Goal: Task Accomplishment & Management: Manage account settings

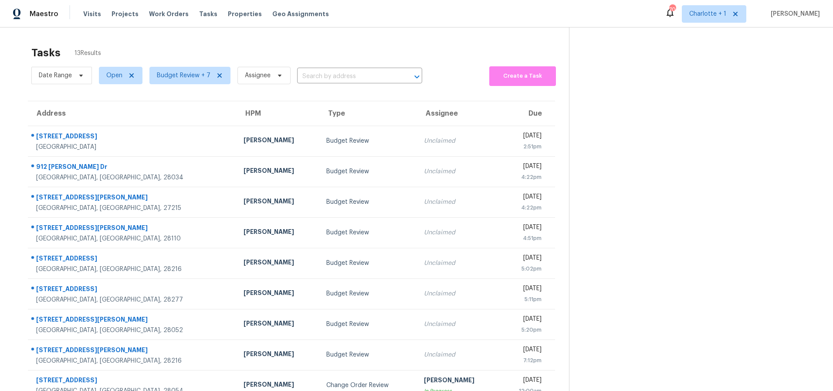
scroll to position [70, 0]
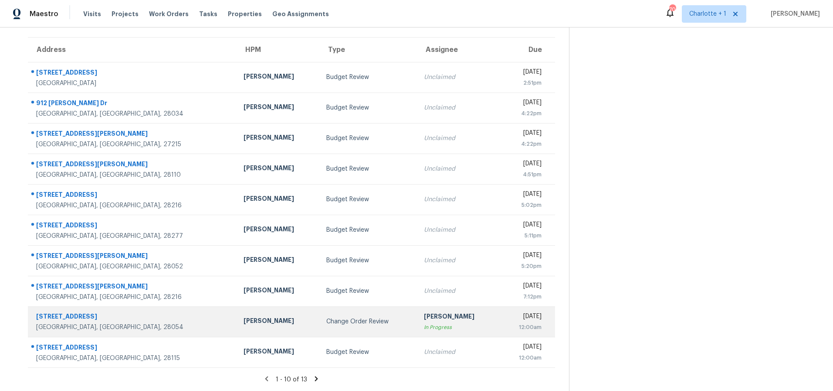
click at [320, 307] on td "Change Order Review" at bounding box center [369, 321] width 98 height 31
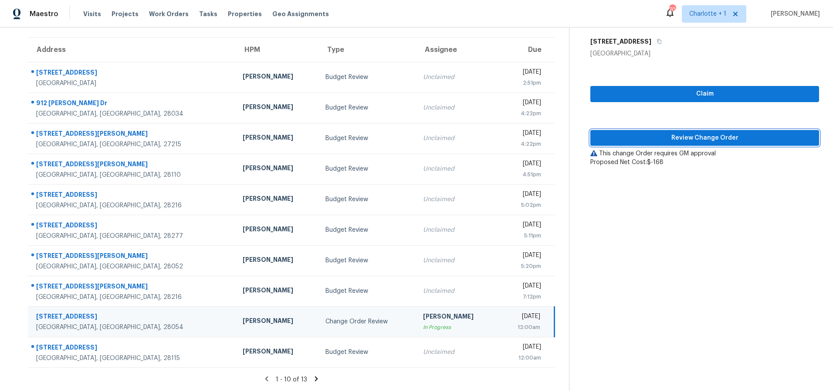
click at [680, 133] on span "Review Change Order" at bounding box center [705, 138] width 215 height 11
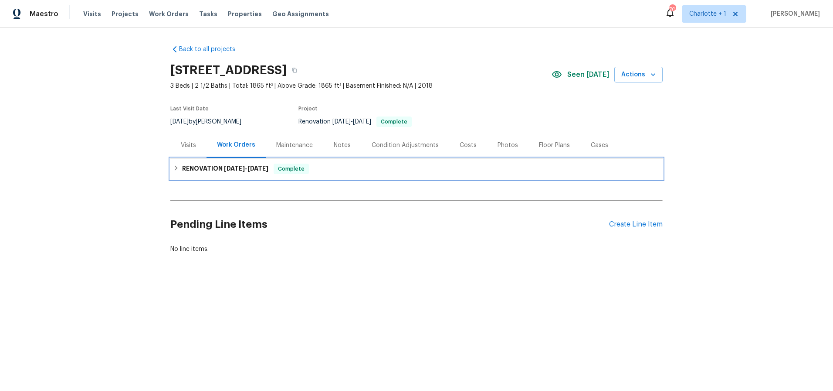
click at [447, 168] on div "RENOVATION 9/18/25 - 9/25/25 Complete" at bounding box center [416, 168] width 487 height 10
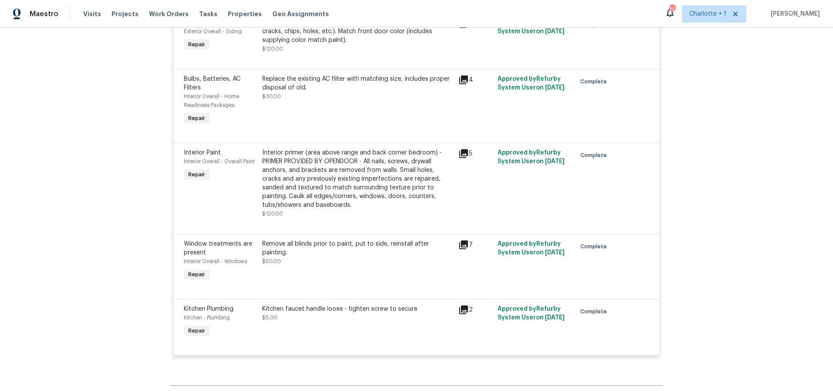
scroll to position [1111, 0]
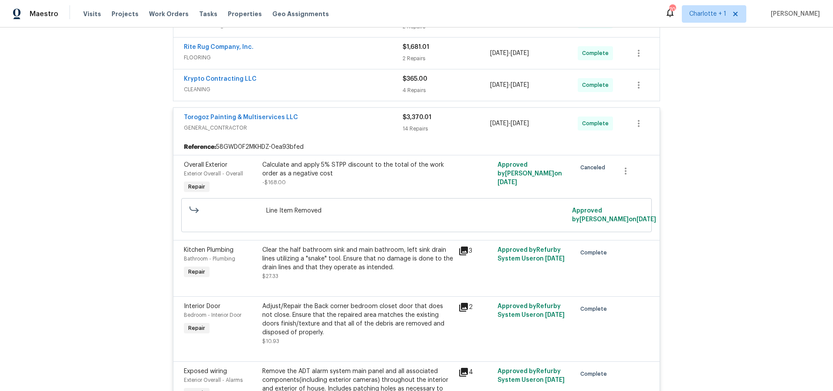
click at [373, 120] on div "Torogoz Painting & Multiservices LLC" at bounding box center [293, 118] width 219 height 10
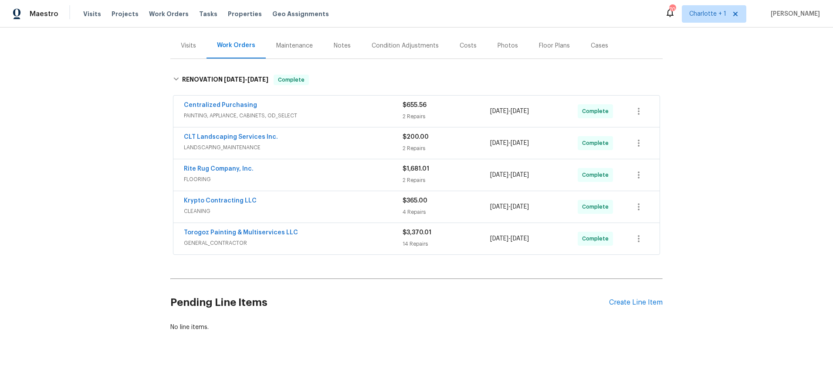
scroll to position [106, 0]
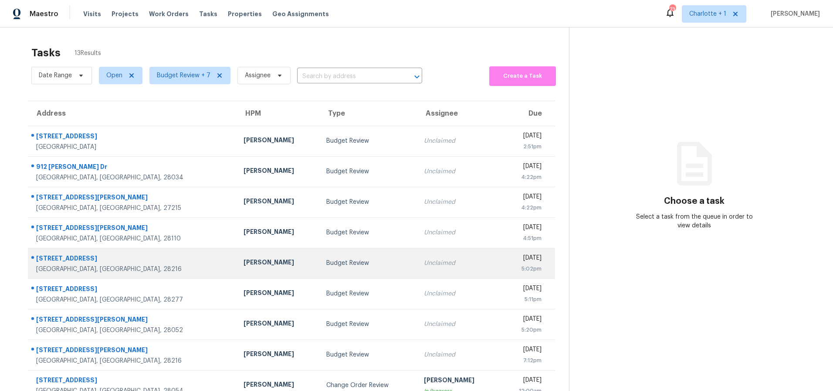
scroll to position [70, 0]
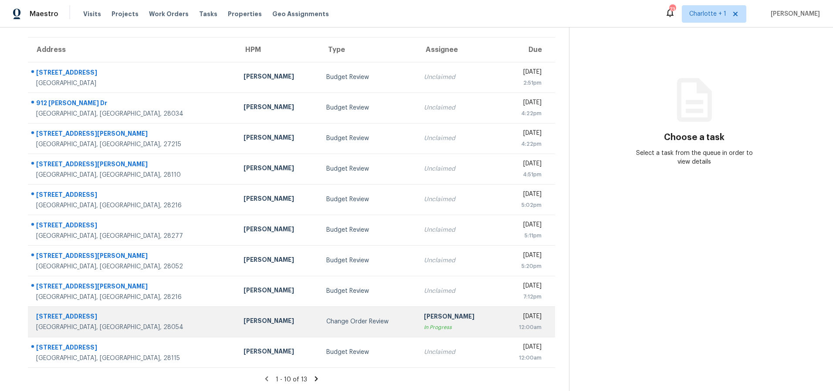
click at [515, 315] on div "[DATE]" at bounding box center [524, 317] width 35 height 11
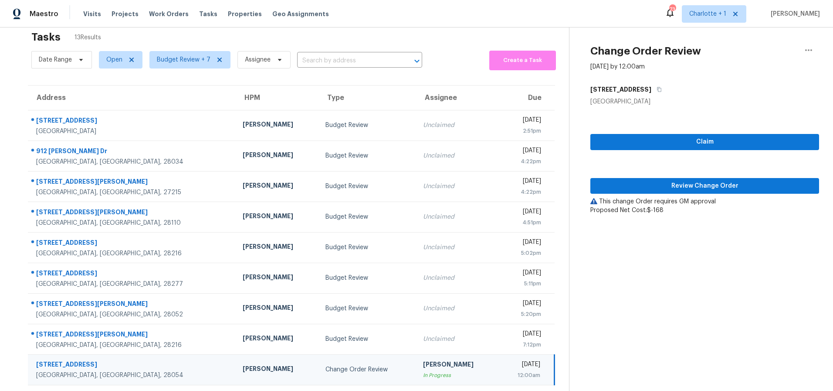
scroll to position [0, 0]
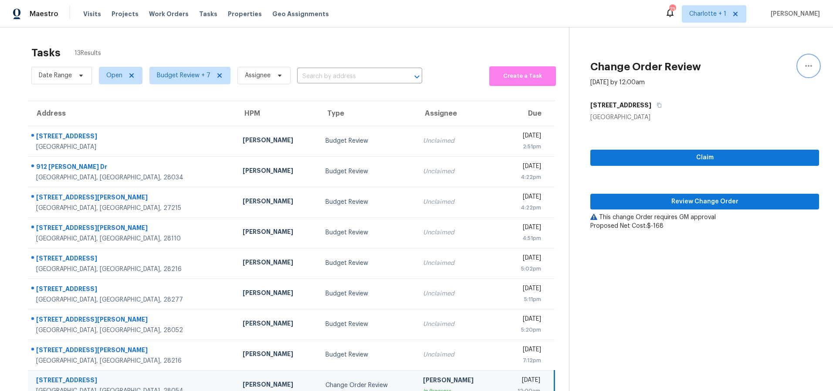
drag, startPoint x: 799, startPoint y: 67, endPoint x: 770, endPoint y: 80, distance: 31.8
click at [804, 67] on icon "button" at bounding box center [809, 66] width 10 height 10
click at [751, 70] on div "Cancel this task" at bounding box center [753, 67] width 68 height 9
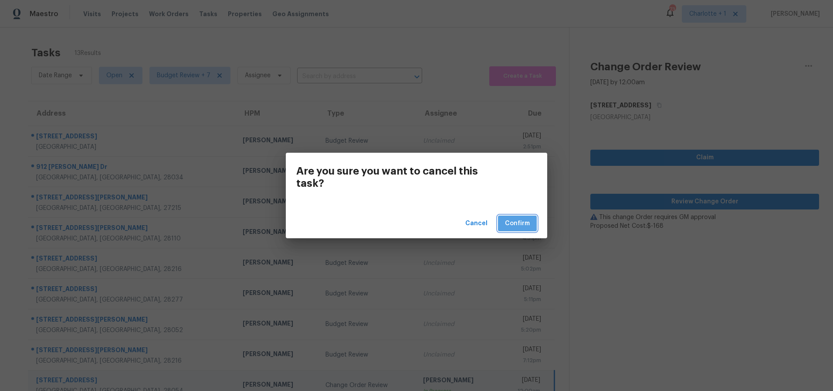
click at [512, 227] on span "Confirm" at bounding box center [517, 223] width 25 height 11
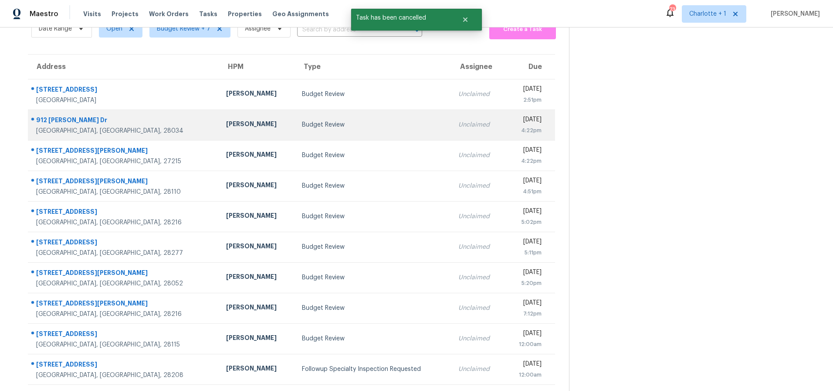
scroll to position [29, 0]
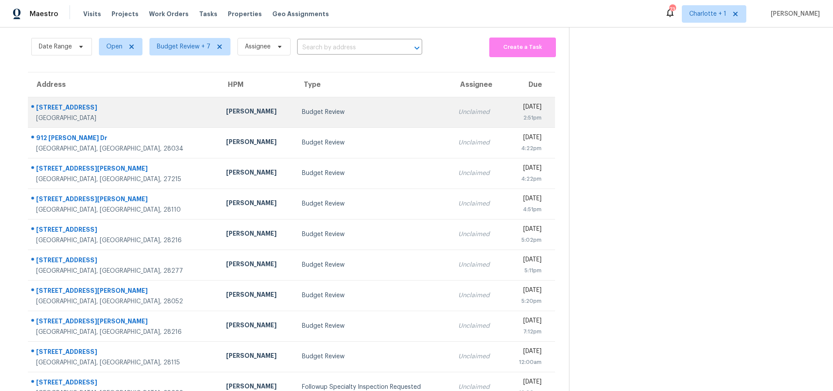
click at [336, 106] on td "Budget Review" at bounding box center [373, 112] width 156 height 31
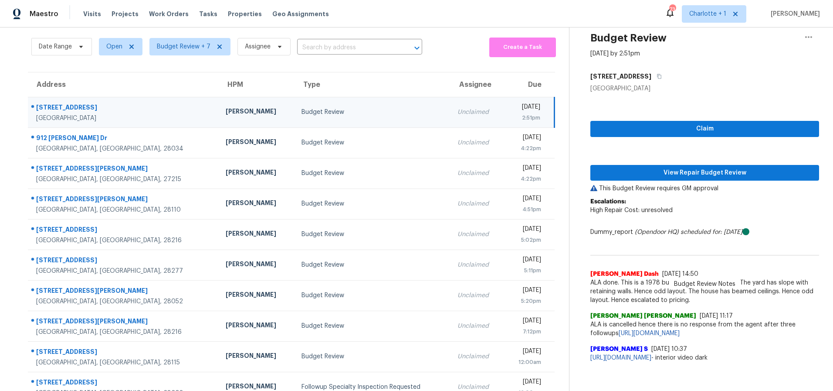
click at [380, 111] on div "Budget Review" at bounding box center [373, 112] width 142 height 9
click at [664, 178] on button "View Repair Budget Review" at bounding box center [705, 173] width 229 height 16
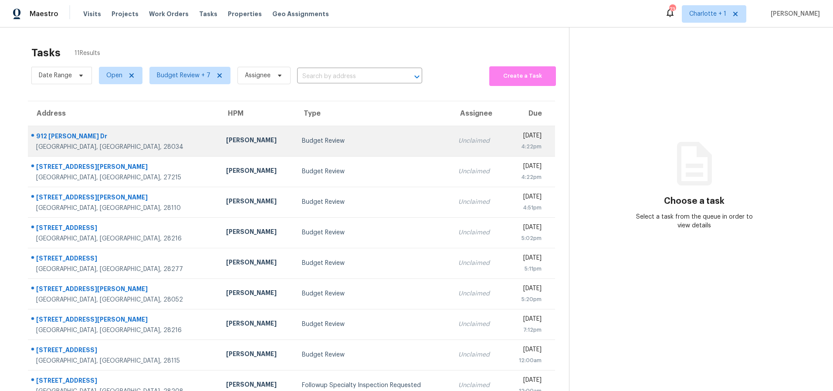
click at [302, 143] on div "Budget Review" at bounding box center [373, 140] width 143 height 9
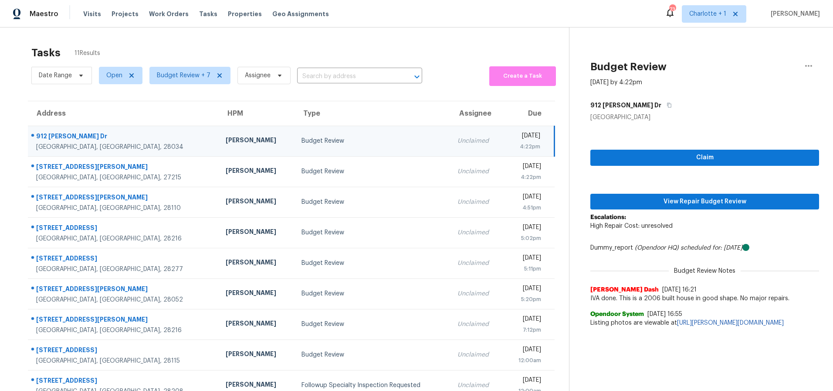
click at [511, 138] on div "Fri, Sep 26th 2025" at bounding box center [526, 136] width 30 height 11
click at [657, 197] on span "View Repair Budget Review" at bounding box center [705, 201] width 215 height 11
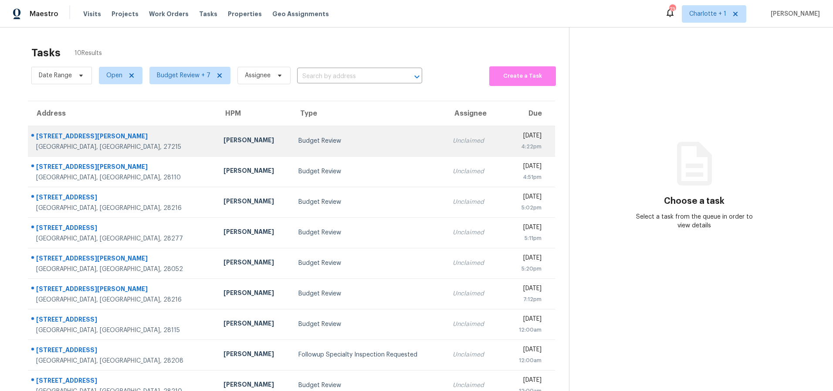
scroll to position [54, 0]
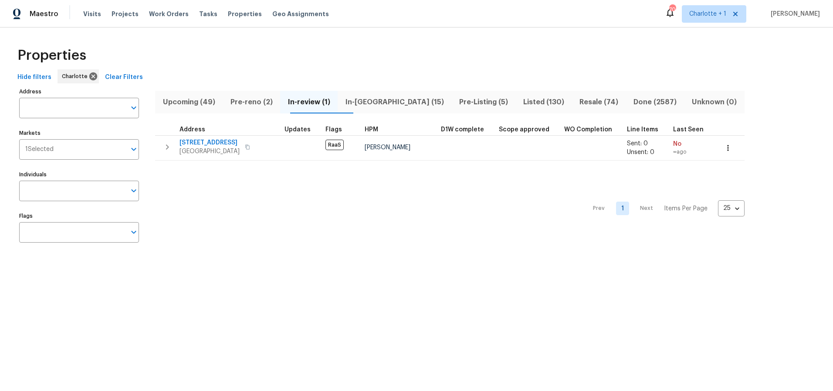
drag, startPoint x: 375, startPoint y: 27, endPoint x: 358, endPoint y: 31, distance: 18.0
click at [375, 27] on div "Maestro Visits Projects Work Orders Tasks Properties Geo Assignments 70 Charlot…" at bounding box center [416, 13] width 833 height 27
click at [86, 188] on input "Individuals" at bounding box center [72, 190] width 107 height 20
type input "billy towle"
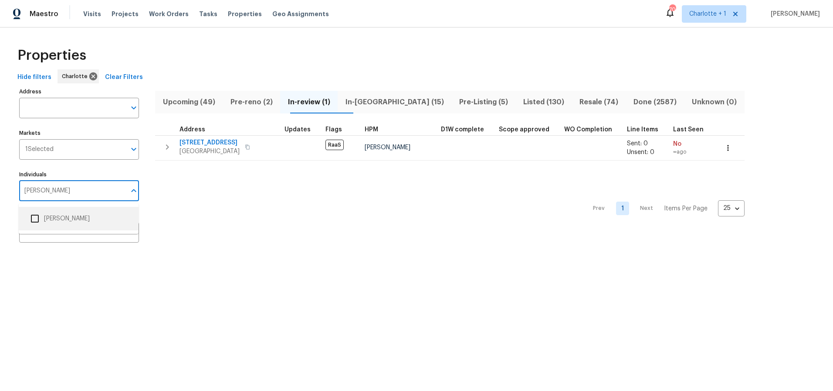
click at [53, 217] on li "[PERSON_NAME]" at bounding box center [79, 218] width 106 height 18
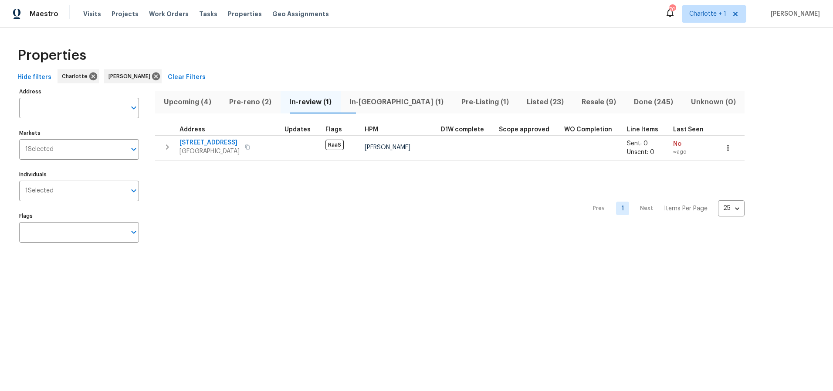
click at [321, 76] on div "Hide filters Charlotte Billy Towle Clear Filters" at bounding box center [417, 77] width 806 height 16
click at [386, 95] on button "In-reno (1)" at bounding box center [397, 102] width 112 height 23
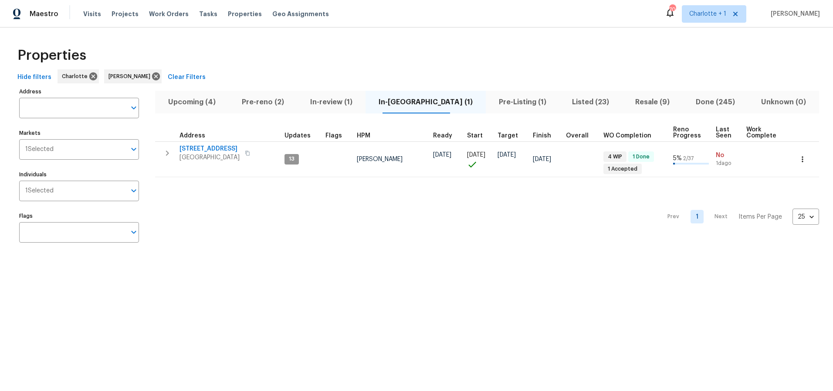
drag, startPoint x: 217, startPoint y: 202, endPoint x: 374, endPoint y: 204, distance: 157.4
click at [217, 202] on div "Prev 1 Next Items Per Page 25 25 ​" at bounding box center [487, 214] width 664 height 74
click at [498, 102] on span "Pre-Listing (1)" at bounding box center [522, 102] width 63 height 12
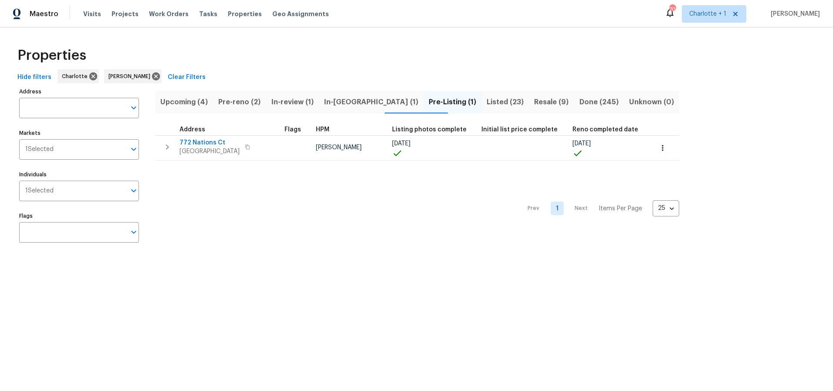
click at [296, 199] on div "Prev 1 Next Items Per Page 25 25 ​" at bounding box center [417, 205] width 524 height 91
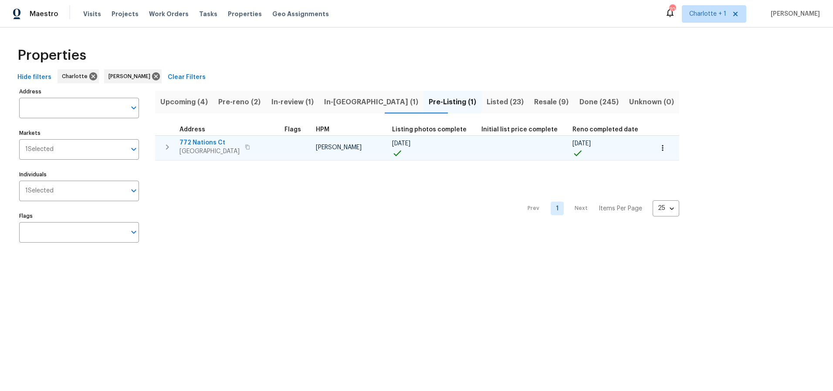
click at [497, 139] on td at bounding box center [523, 147] width 91 height 25
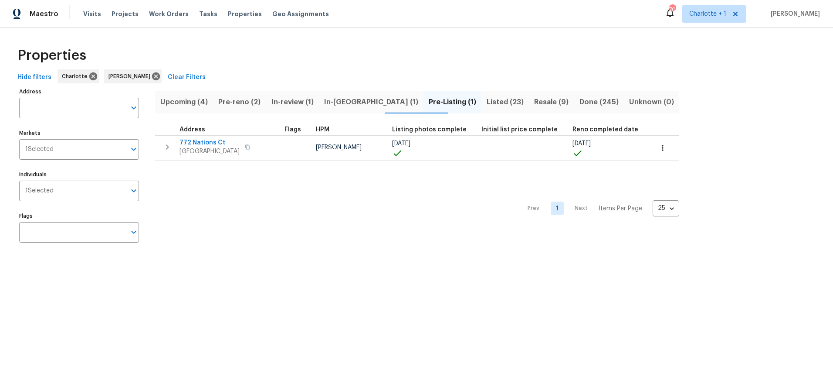
click at [527, 45] on div "Properties" at bounding box center [417, 55] width 806 height 28
click at [538, 98] on span "Resale (9)" at bounding box center [551, 102] width 34 height 12
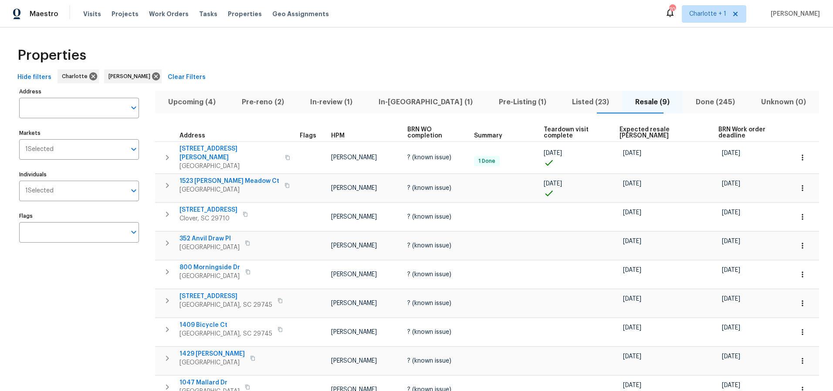
click at [634, 129] on span "Expected resale COE" at bounding box center [662, 132] width 84 height 12
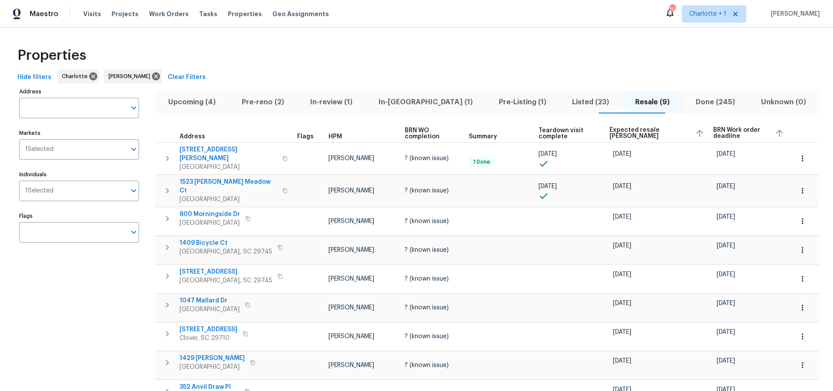
click at [634, 129] on span "Expected resale COE" at bounding box center [649, 133] width 78 height 12
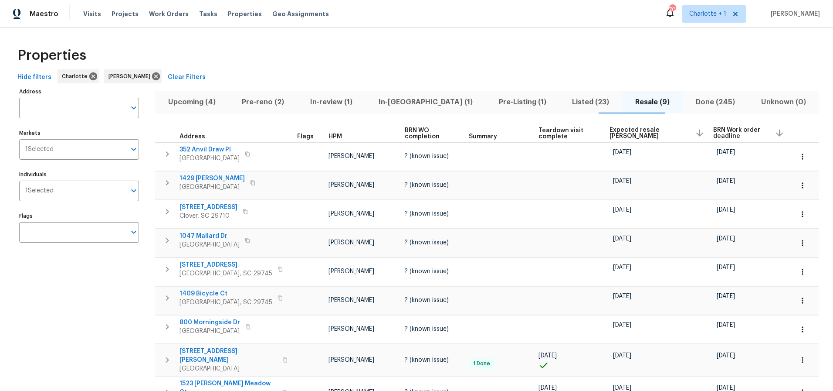
click at [418, 37] on div "Properties Hide filters Charlotte Billy Towle Clear Filters Address Address Mar…" at bounding box center [416, 235] width 833 height 416
click at [360, 35] on div "Properties Hide filters Charlotte Billy Towle Clear Filters Address Address Mar…" at bounding box center [416, 235] width 833 height 416
click at [275, 101] on span "Pre-reno (2)" at bounding box center [263, 102] width 58 height 12
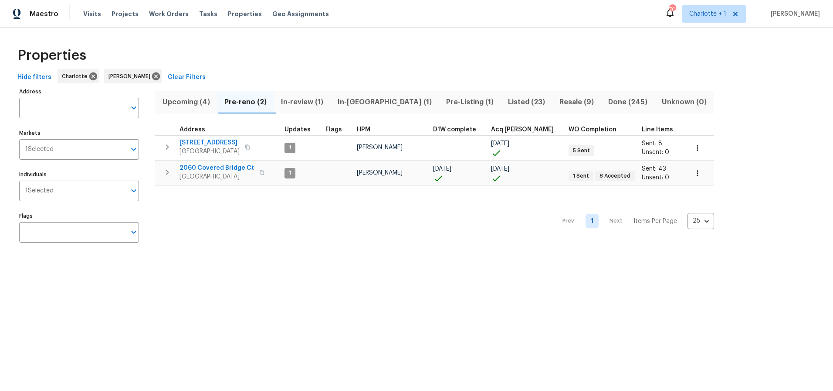
click at [200, 203] on div "Prev 1 Next Items Per Page 25 25 ​" at bounding box center [434, 218] width 559 height 65
click at [468, 46] on div "Properties" at bounding box center [417, 55] width 806 height 28
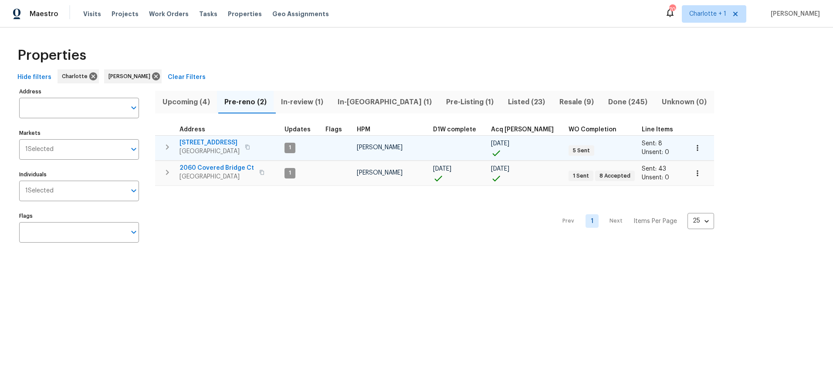
click at [231, 141] on span "[STREET_ADDRESS]" at bounding box center [210, 142] width 60 height 9
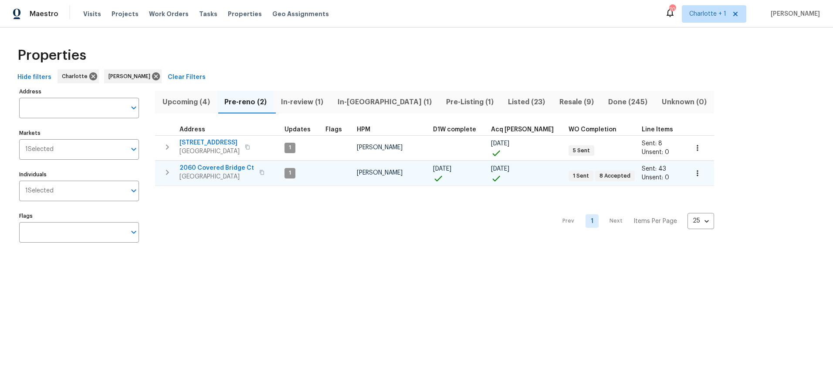
click at [223, 167] on span "2060 Covered Bridge Ct" at bounding box center [217, 167] width 75 height 9
click at [284, 100] on span "In-review (1)" at bounding box center [302, 102] width 46 height 12
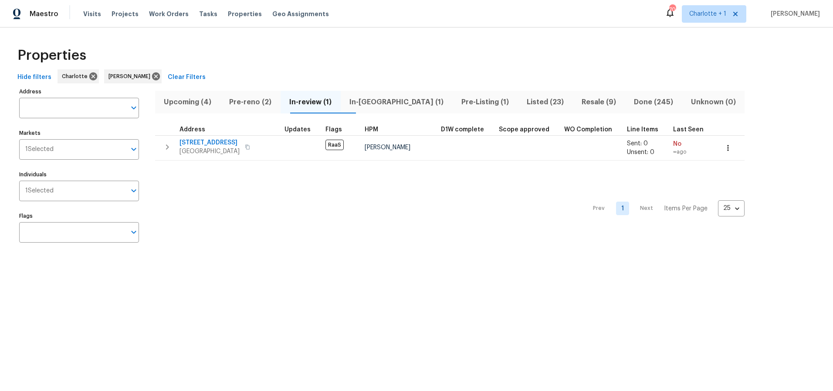
click at [373, 63] on div "Properties" at bounding box center [417, 55] width 806 height 28
click at [386, 98] on span "In-reno (1)" at bounding box center [397, 102] width 102 height 12
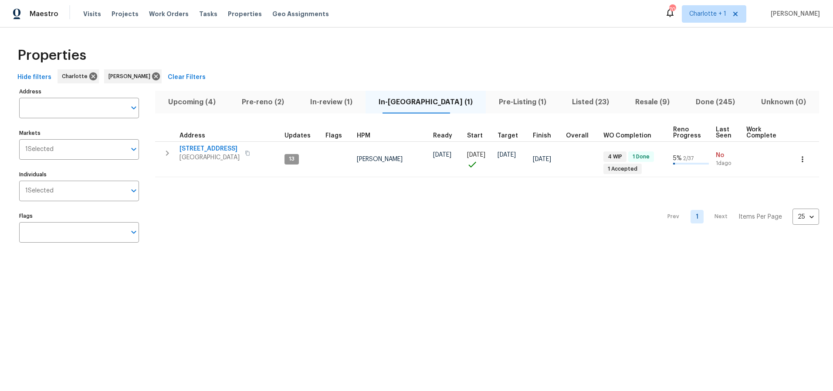
drag, startPoint x: 216, startPoint y: 210, endPoint x: 236, endPoint y: 207, distance: 20.2
click at [216, 210] on div "Prev 1 Next Items Per Page 25 25 ​" at bounding box center [487, 214] width 664 height 74
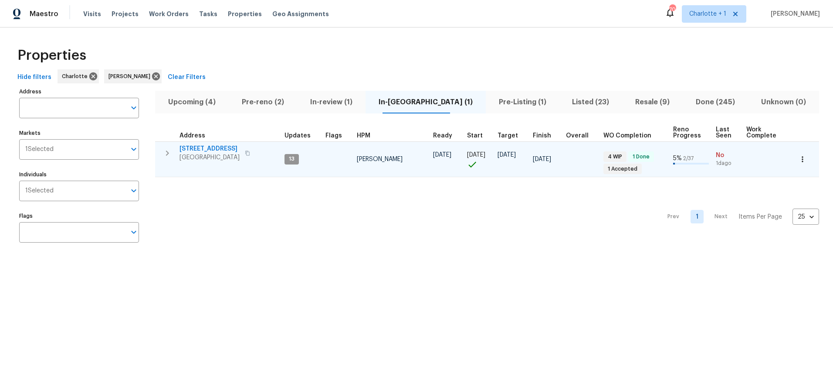
click at [205, 149] on span "805 Brunswick Dr" at bounding box center [210, 148] width 60 height 9
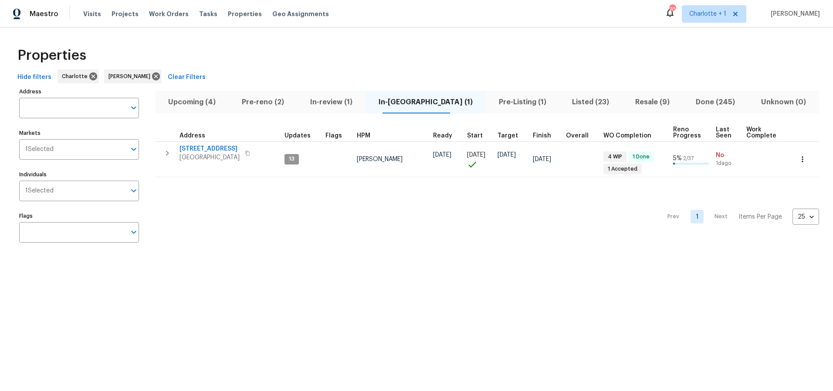
click at [606, 254] on div "Properties Hide filters Charlotte Billy Towle Clear Filters Address Address Mar…" at bounding box center [416, 146] width 833 height 238
click at [622, 110] on button "Resale (9)" at bounding box center [652, 102] width 61 height 23
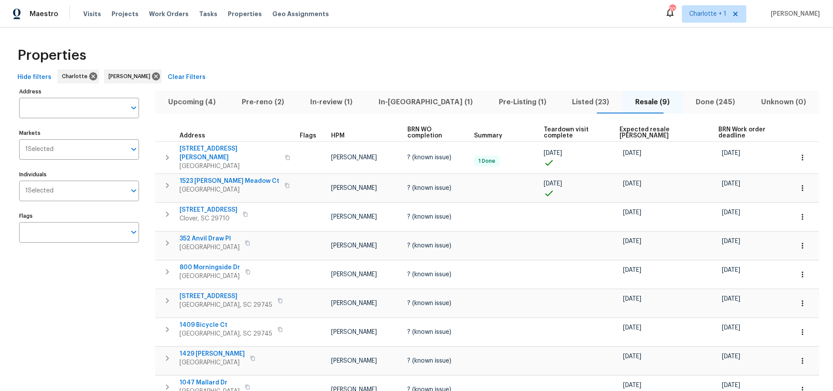
click at [630, 127] on span "Expected resale COE" at bounding box center [662, 132] width 84 height 12
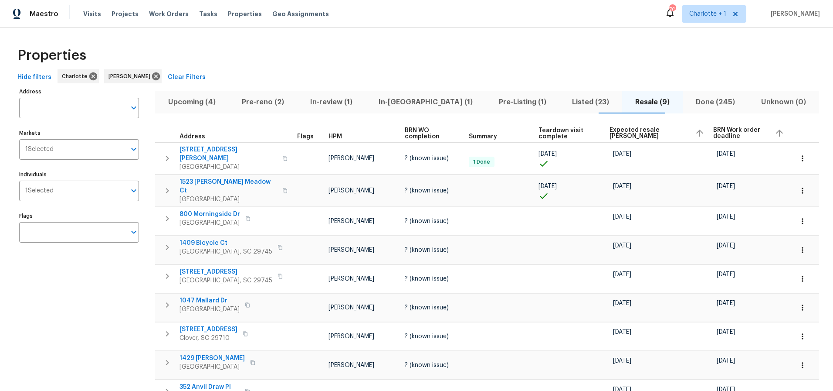
click at [630, 127] on span "Expected resale COE" at bounding box center [649, 133] width 78 height 12
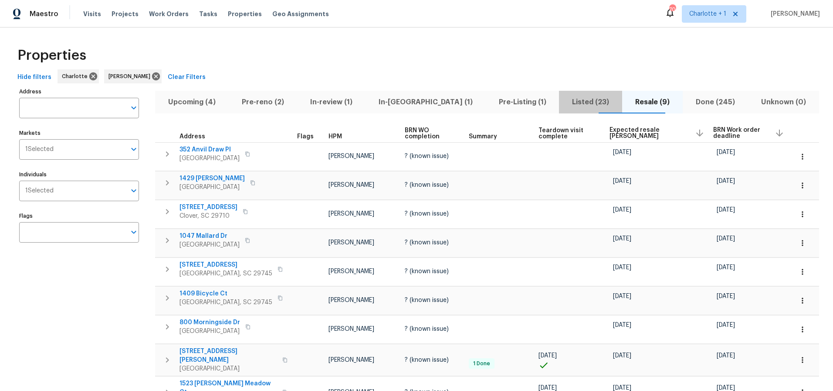
click at [584, 100] on span "Listed (23)" at bounding box center [590, 102] width 53 height 12
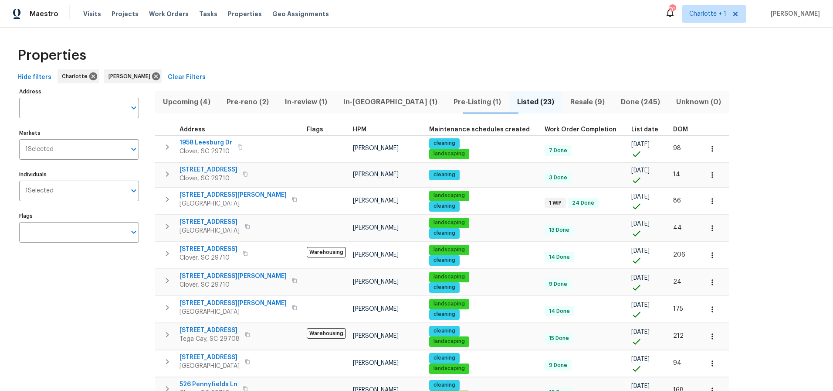
click at [673, 132] on span "DOM" at bounding box center [680, 129] width 15 height 6
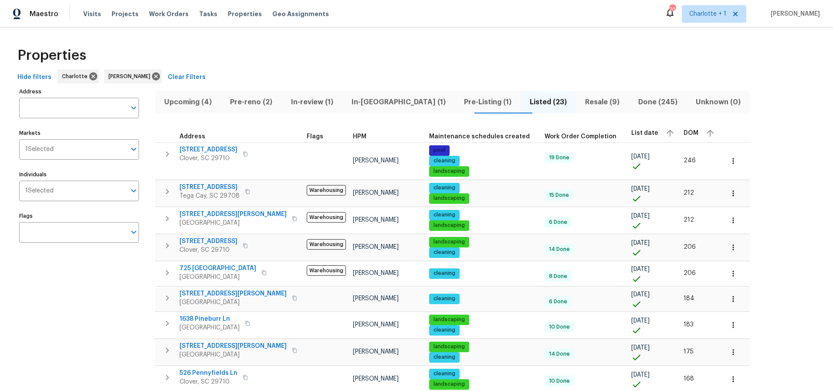
drag, startPoint x: 109, startPoint y: 300, endPoint x: 117, endPoint y: 286, distance: 16.0
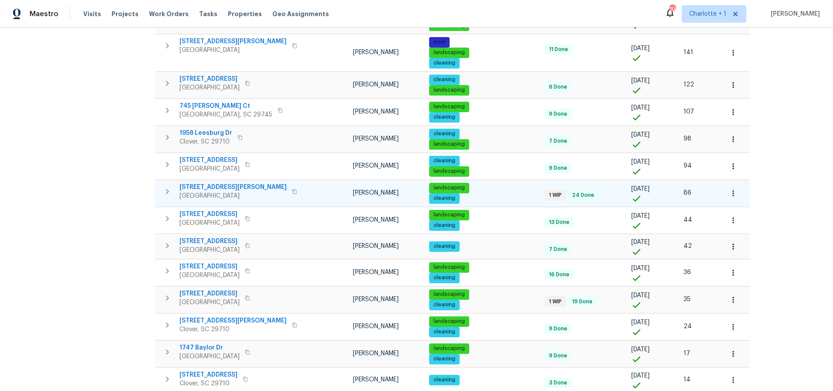
scroll to position [386, 0]
click at [116, 202] on div "Address Address Markets 1 Selected Markets Individuals 1 Selected Individuals F…" at bounding box center [84, 57] width 131 height 714
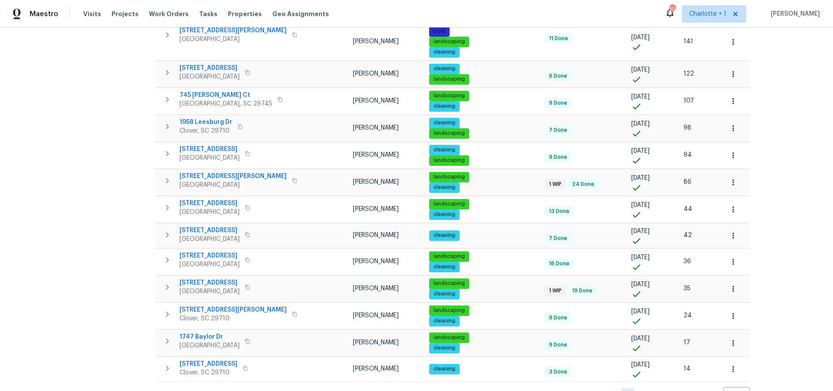
scroll to position [428, 0]
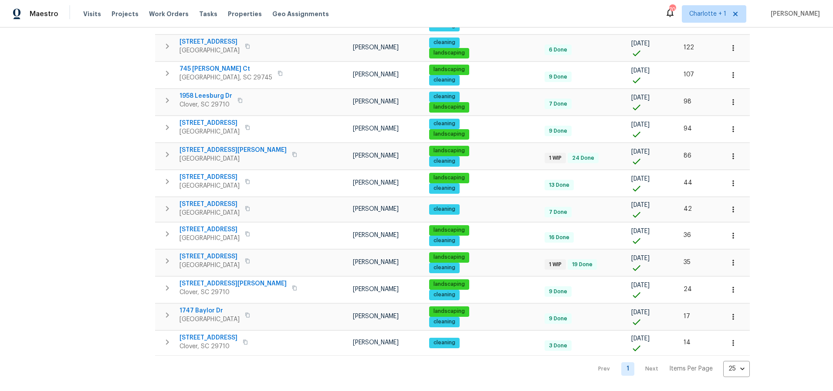
click at [111, 190] on div "Address Address Markets 1 Selected Markets Individuals 1 Selected Individuals F…" at bounding box center [84, 20] width 131 height 714
drag, startPoint x: 87, startPoint y: 98, endPoint x: 89, endPoint y: 106, distance: 9.1
click at [86, 98] on div "Address Address Markets 1 Selected Markets Individuals 1 Selected Individuals F…" at bounding box center [84, 20] width 131 height 714
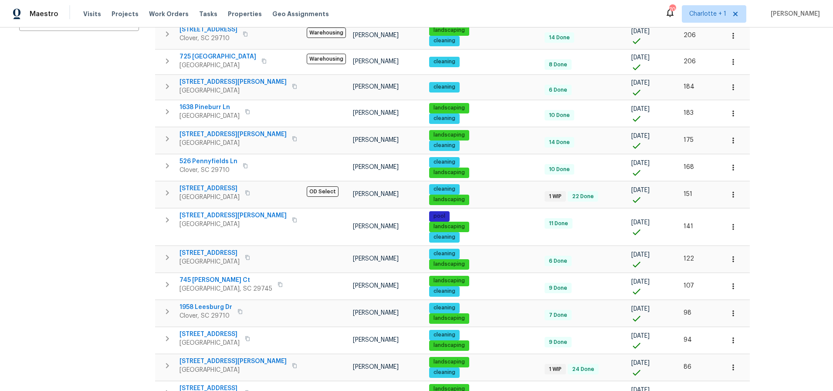
scroll to position [32, 0]
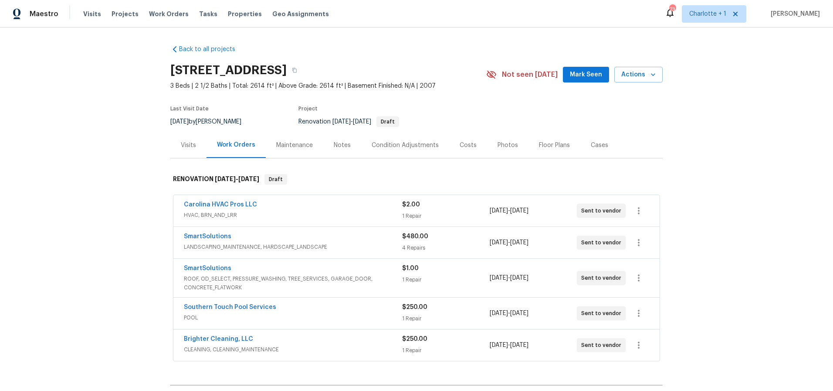
click at [783, 132] on div "Back to all projects [STREET_ADDRESS] 3 Beds | 2 1/2 Baths | Total: 2614 ft² | …" at bounding box center [416, 208] width 833 height 363
click at [198, 146] on div "Visits" at bounding box center [188, 145] width 36 height 26
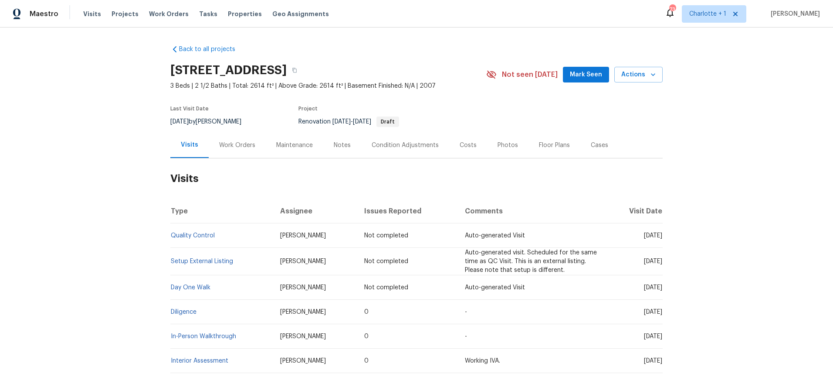
drag, startPoint x: 94, startPoint y: 226, endPoint x: 185, endPoint y: 154, distance: 116.1
click at [93, 226] on div "Back to all projects [STREET_ADDRESS] 3 Beds | 2 1/2 Baths | Total: 2614 ft² | …" at bounding box center [416, 208] width 833 height 363
click at [236, 145] on div "Work Orders" at bounding box center [237, 145] width 36 height 9
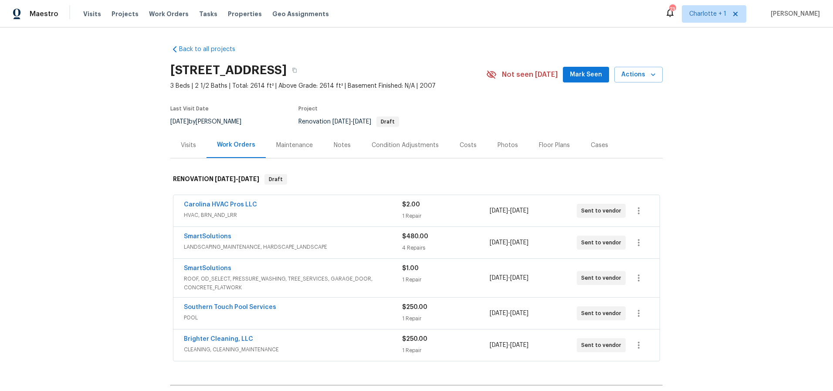
click at [165, 221] on div "Back to all projects [STREET_ADDRESS] 3 Beds | 2 1/2 Baths | Total: 2614 ft² | …" at bounding box center [416, 208] width 833 height 363
click at [401, 152] on div "Condition Adjustments" at bounding box center [405, 145] width 88 height 26
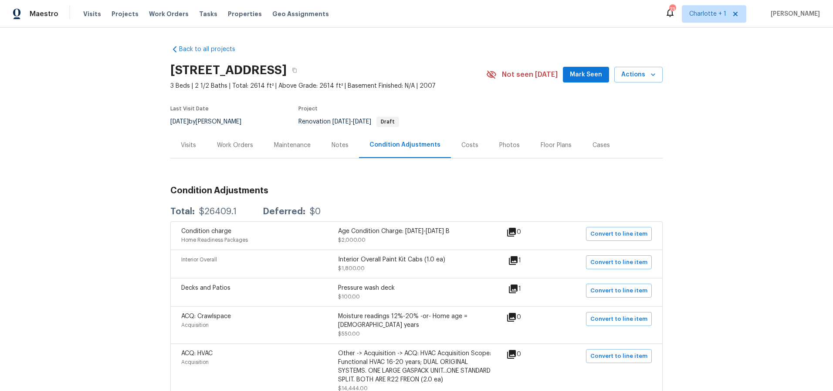
click at [238, 151] on div "Work Orders" at bounding box center [235, 145] width 57 height 26
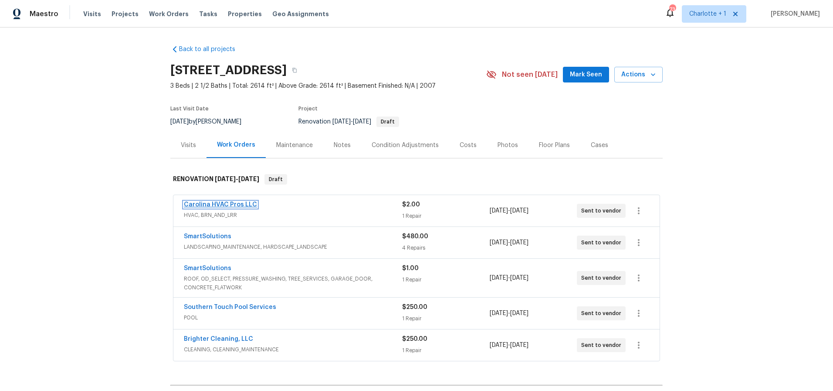
click at [229, 205] on link "Carolina HVAC Pros LLC" at bounding box center [220, 204] width 73 height 6
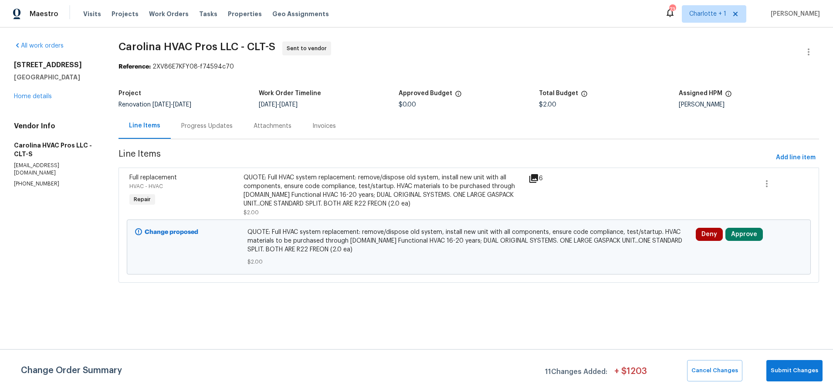
click at [202, 126] on div "Progress Updates" at bounding box center [206, 126] width 51 height 9
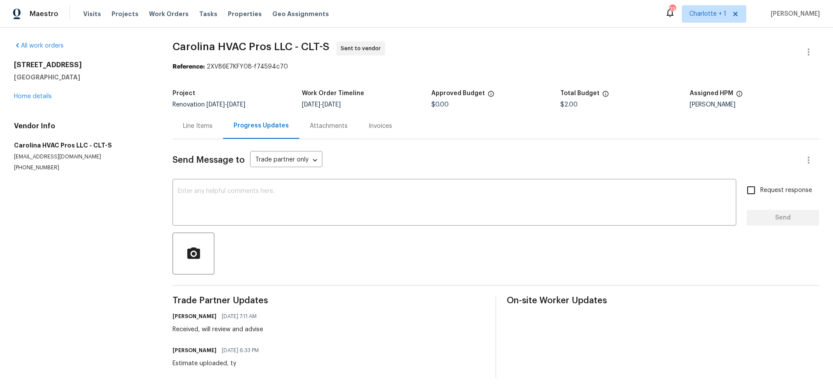
scroll to position [8, 0]
click at [40, 92] on link "Home details" at bounding box center [33, 95] width 38 height 6
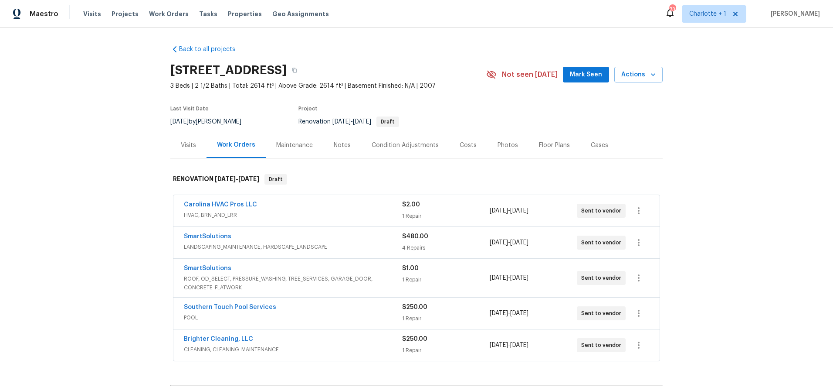
click at [772, 116] on div "Back to all projects [STREET_ADDRESS] 3 Beds | 2 1/2 Baths | Total: 2614 ft² | …" at bounding box center [416, 208] width 833 height 363
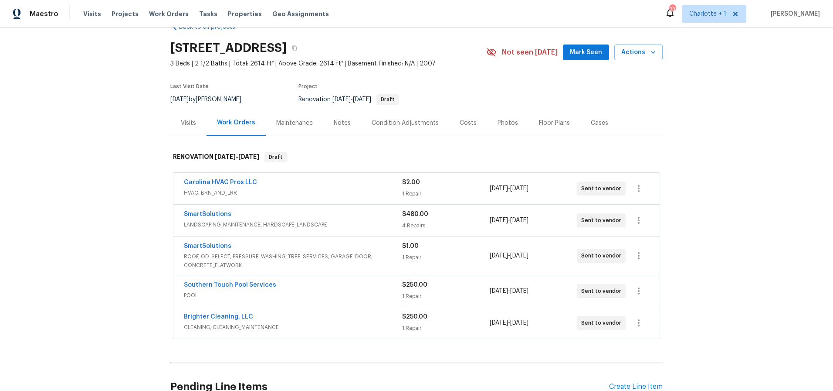
click at [699, 56] on div "Back to all projects [STREET_ADDRESS] 3 Beds | 2 1/2 Baths | Total: 2614 ft² | …" at bounding box center [416, 208] width 833 height 363
click at [710, 102] on div "Back to all projects [STREET_ADDRESS] 3 Beds | 2 1/2 Baths | Total: 2614 ft² | …" at bounding box center [416, 208] width 833 height 363
click at [116, 131] on div "Back to all projects 4640 Channing Park Way, Rock Hill, SC 29732 3 Beds | 2 1/2…" at bounding box center [416, 208] width 833 height 363
drag, startPoint x: 763, startPoint y: 127, endPoint x: 681, endPoint y: 83, distance: 92.8
click at [761, 126] on div "Back to all projects 4640 Channing Park Way, Rock Hill, SC 29732 3 Beds | 2 1/2…" at bounding box center [416, 208] width 833 height 363
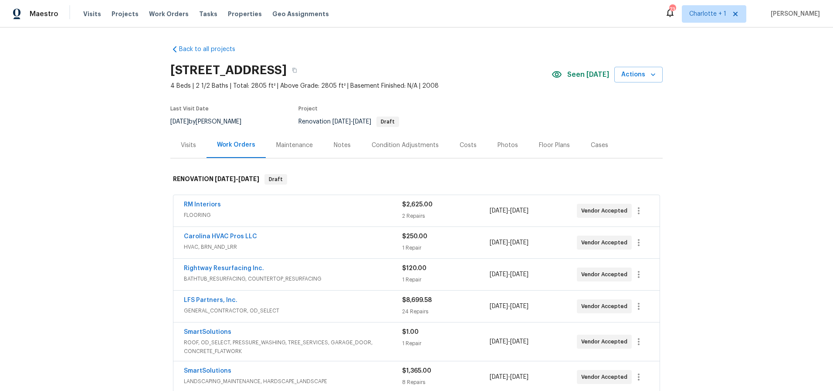
scroll to position [53, 0]
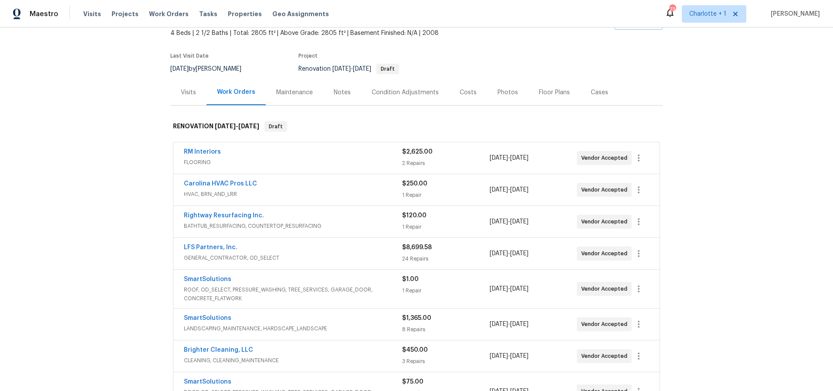
click at [347, 184] on div "Carolina HVAC Pros LLC" at bounding box center [293, 184] width 218 height 10
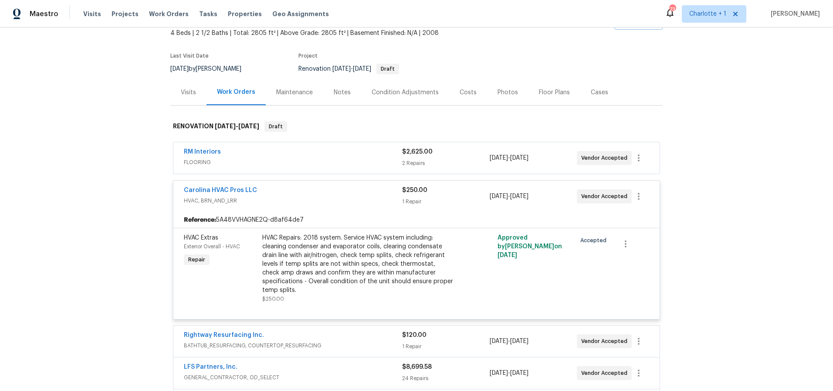
click at [353, 195] on div "Carolina HVAC Pros LLC" at bounding box center [293, 191] width 218 height 10
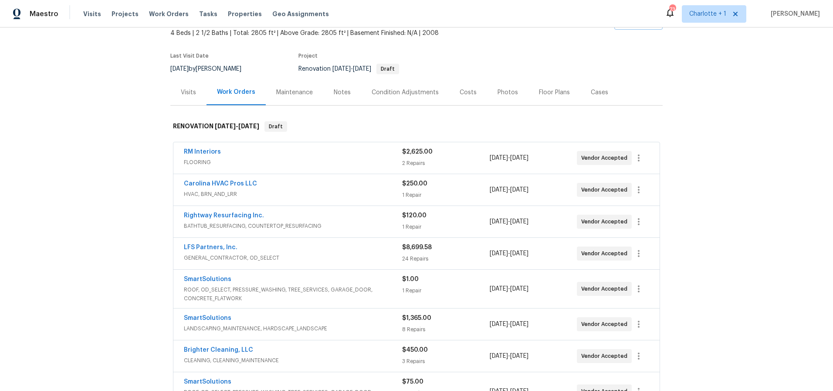
click at [352, 156] on div "RM Interiors" at bounding box center [293, 152] width 218 height 10
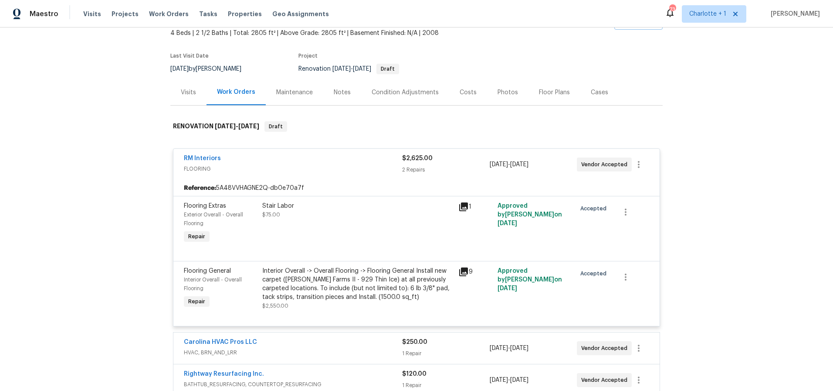
click at [459, 272] on icon at bounding box center [463, 271] width 9 height 9
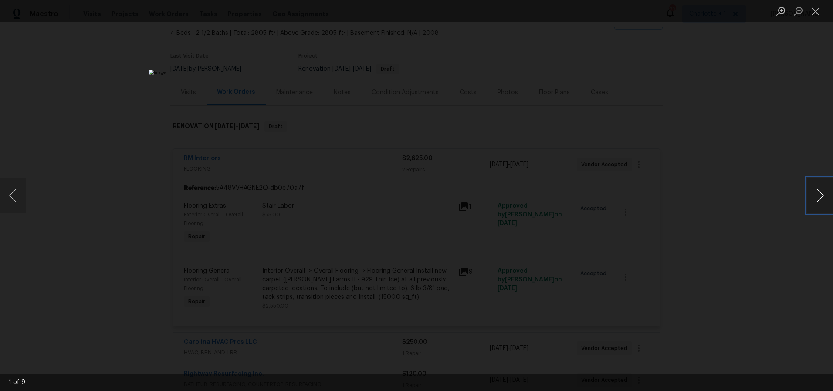
click at [822, 193] on button "Next image" at bounding box center [820, 195] width 26 height 35
click at [17, 201] on button "Previous image" at bounding box center [13, 195] width 26 height 35
click at [823, 193] on button "Next image" at bounding box center [820, 195] width 26 height 35
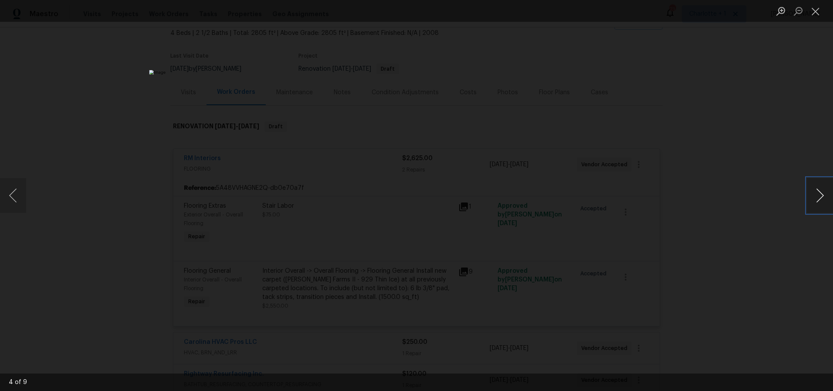
click at [823, 193] on button "Next image" at bounding box center [820, 195] width 26 height 35
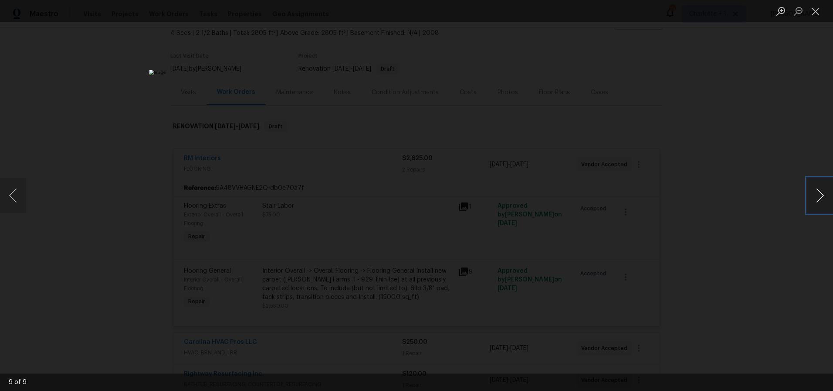
click at [823, 193] on button "Next image" at bounding box center [820, 195] width 26 height 35
drag, startPoint x: 786, startPoint y: 170, endPoint x: 769, endPoint y: 169, distance: 17.5
click at [786, 170] on div "Lightbox" at bounding box center [416, 195] width 833 height 391
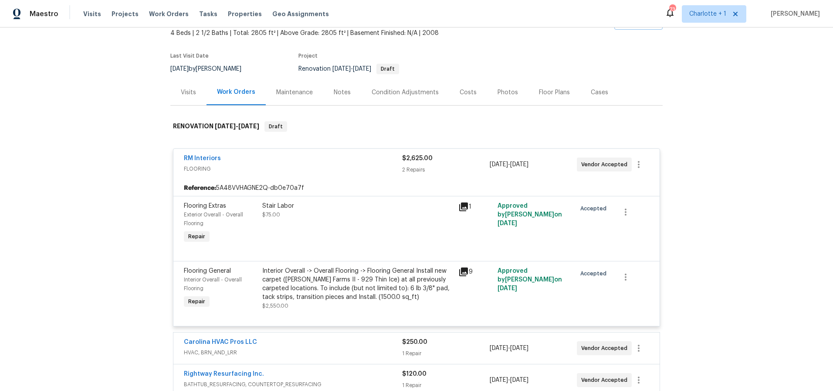
click at [347, 159] on div "RM Interiors" at bounding box center [293, 159] width 218 height 10
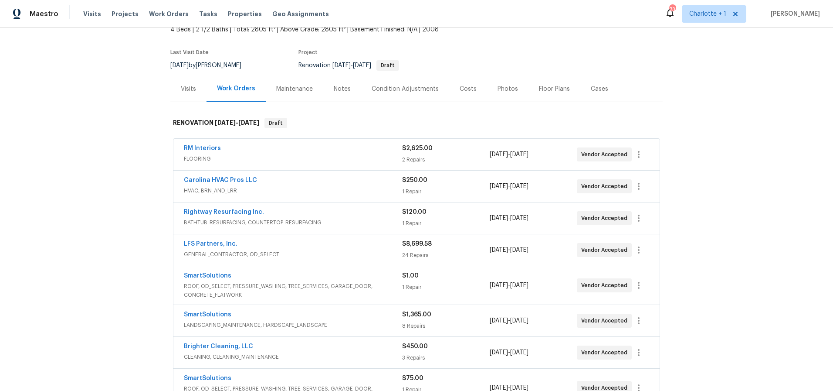
scroll to position [38, 0]
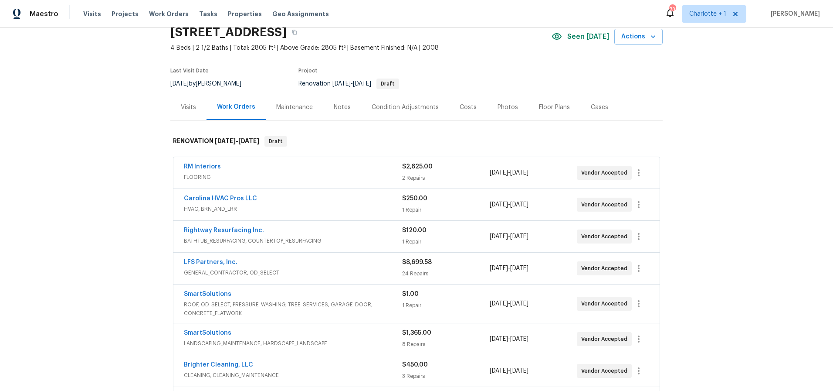
click at [467, 107] on div "Costs" at bounding box center [468, 107] width 17 height 9
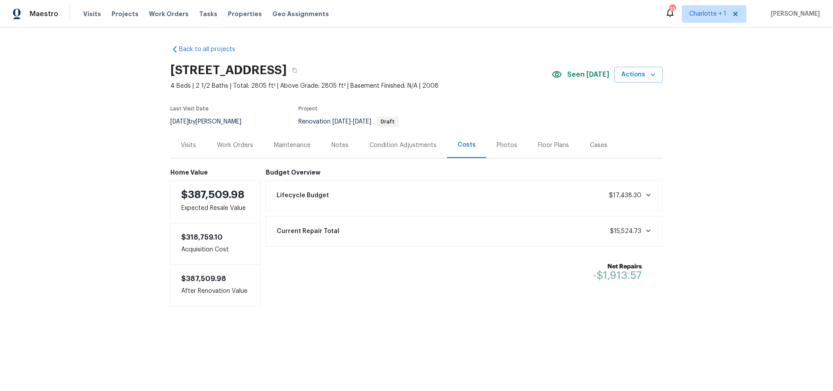
drag, startPoint x: 432, startPoint y: 174, endPoint x: 350, endPoint y: 172, distance: 82.0
click at [367, 170] on h6 "Budget Overview" at bounding box center [465, 172] width 398 height 7
click at [741, 128] on div "Back to all projects 2060 Covered Bridge Ct, Rock Hill, SC 29732 4 Beds | 2 1/2…" at bounding box center [416, 192] width 833 height 331
click at [541, 146] on div "Floor Plans" at bounding box center [553, 145] width 31 height 9
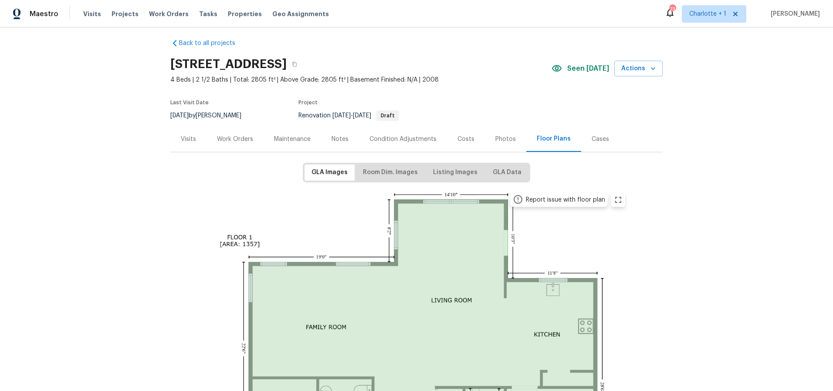
scroll to position [4, 0]
click at [239, 142] on div "Work Orders" at bounding box center [235, 140] width 36 height 9
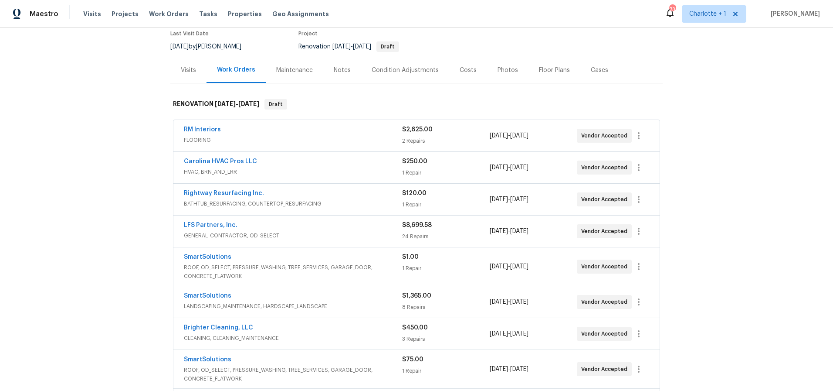
scroll to position [95, 0]
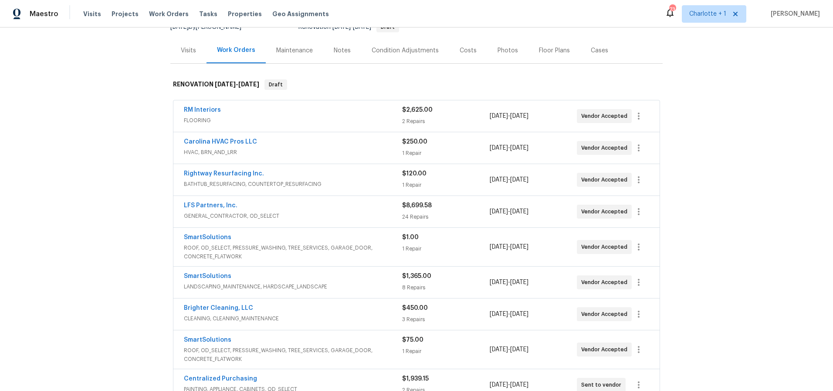
click at [371, 250] on span "ROOF, OD_SELECT, PRESSURE_WASHING, TREE_SERVICES, GARAGE_DOOR, CONCRETE_FLATWORK" at bounding box center [293, 251] width 218 height 17
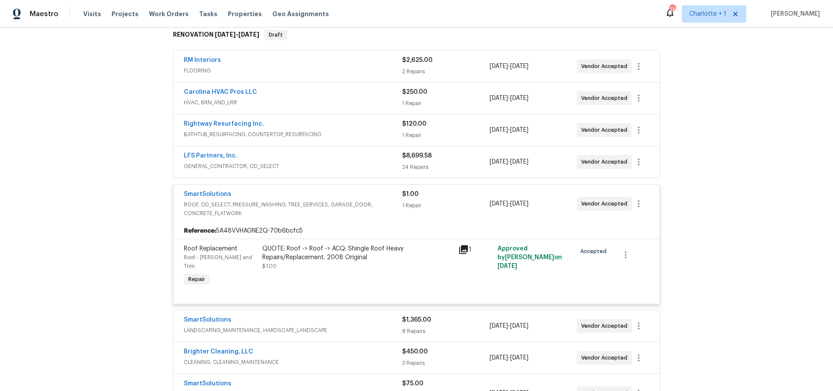
scroll to position [151, 0]
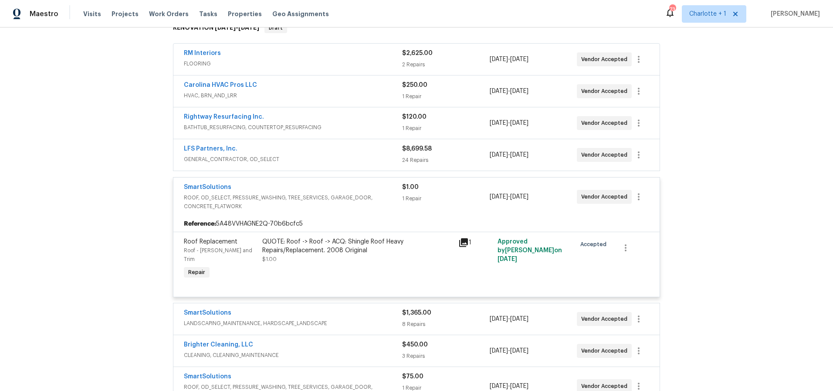
click at [467, 239] on div "1" at bounding box center [476, 242] width 34 height 10
click at [462, 244] on icon at bounding box center [464, 242] width 10 height 10
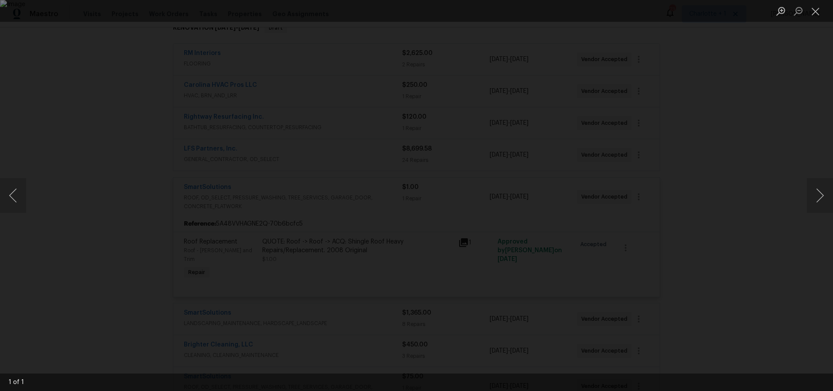
click at [779, 74] on div "Lightbox" at bounding box center [416, 195] width 833 height 391
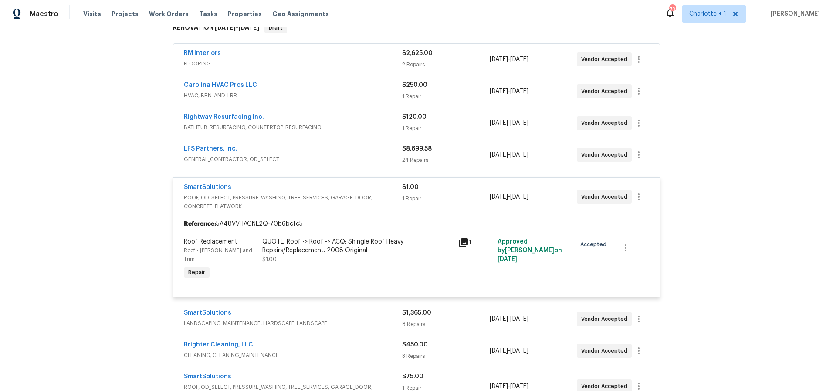
click at [342, 210] on span "ROOF, OD_SELECT, PRESSURE_WASHING, TREE_SERVICES, GARAGE_DOOR, CONCRETE_FLATWORK" at bounding box center [293, 201] width 218 height 17
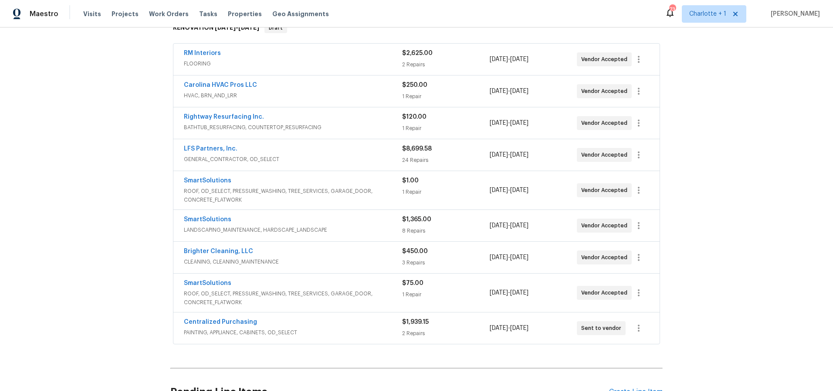
click at [786, 207] on div "Back to all projects 2060 Covered Bridge Ct, Rock Hill, SC 29732 4 Beds | 2 1/2…" at bounding box center [416, 208] width 833 height 363
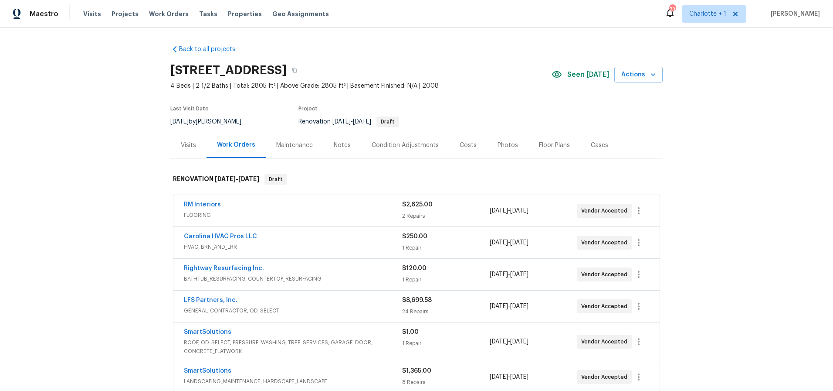
scroll to position [3, 0]
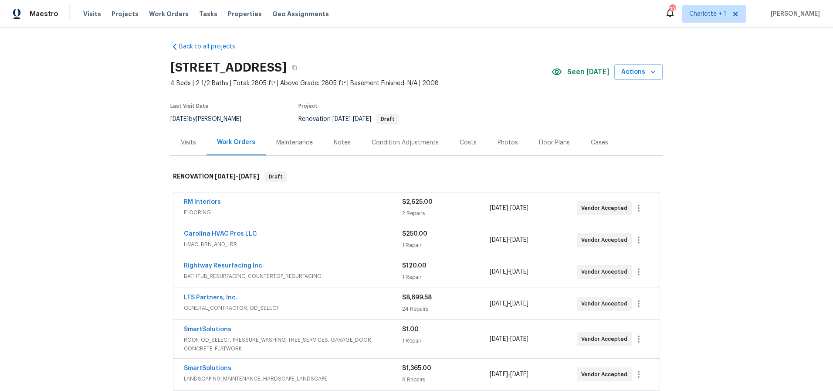
drag, startPoint x: 703, startPoint y: 106, endPoint x: 639, endPoint y: 113, distance: 64.9
click at [703, 106] on div "Back to all projects 2060 Covered Bridge Ct, Rock Hill, SC 29732 4 Beds | 2 1/2…" at bounding box center [416, 208] width 833 height 363
click at [695, 122] on div "Back to all projects 2060 Covered Bridge Ct, Rock Hill, SC 29732 4 Beds | 2 1/2…" at bounding box center [416, 208] width 833 height 363
click at [142, 169] on div "Back to all projects 2060 Covered Bridge Ct, Rock Hill, SC 29732 4 Beds | 2 1/2…" at bounding box center [416, 208] width 833 height 363
click at [679, 99] on div "Back to all projects 2060 Covered Bridge Ct, Rock Hill, SC 29732 4 Beds | 2 1/2…" at bounding box center [416, 208] width 833 height 363
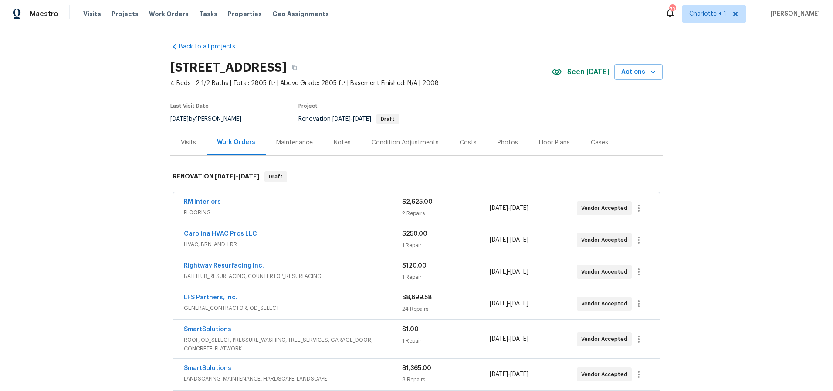
click at [157, 207] on div "Back to all projects 2060 Covered Bridge Ct, Rock Hill, SC 29732 4 Beds | 2 1/2…" at bounding box center [416, 208] width 833 height 363
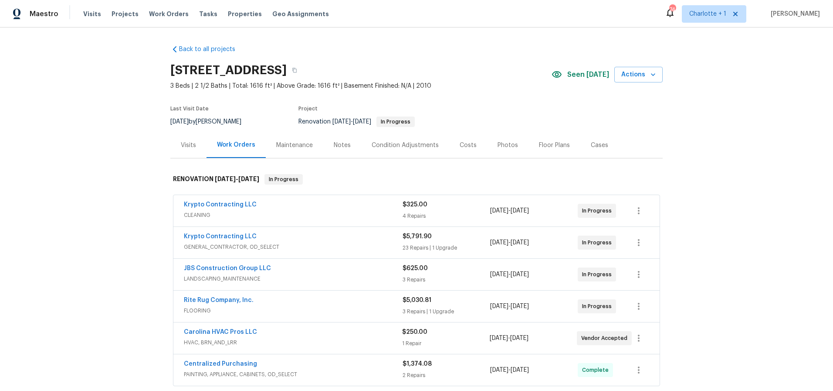
click at [134, 128] on div "Back to all projects 805 Brunswick Dr, Rock Hill, SC 29730 3 Beds | 2 1/2 Baths…" at bounding box center [416, 208] width 833 height 363
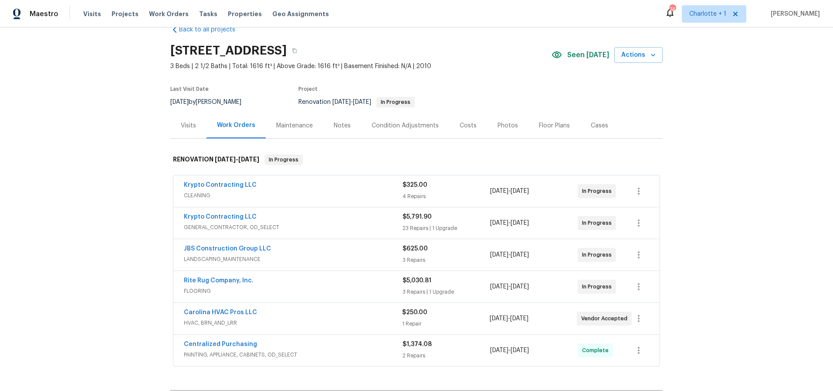
click at [466, 119] on div "Costs" at bounding box center [468, 125] width 38 height 26
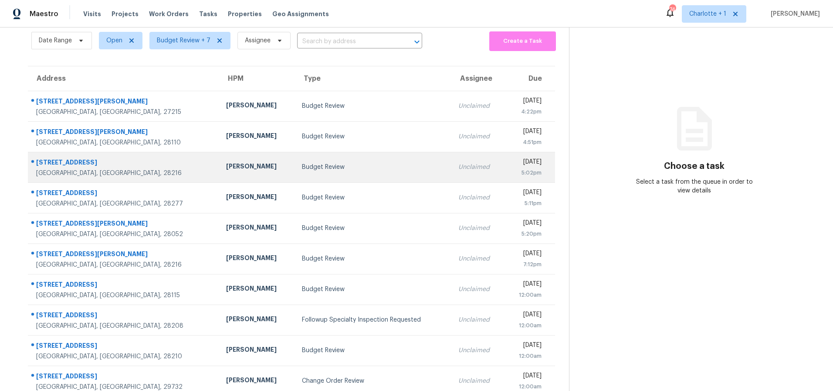
scroll to position [70, 0]
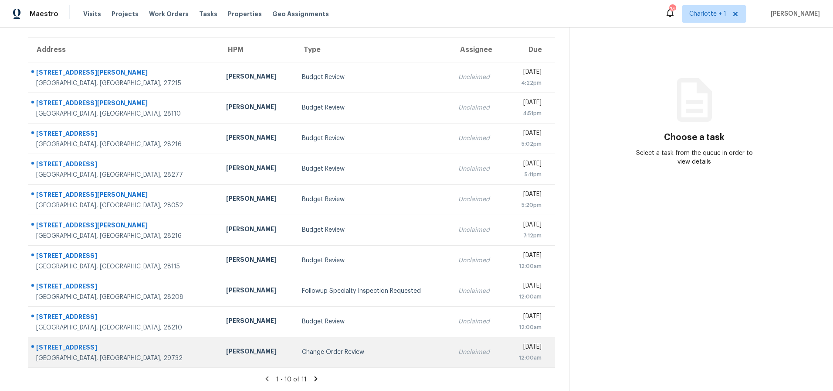
click at [226, 347] on div "[PERSON_NAME]" at bounding box center [257, 352] width 62 height 11
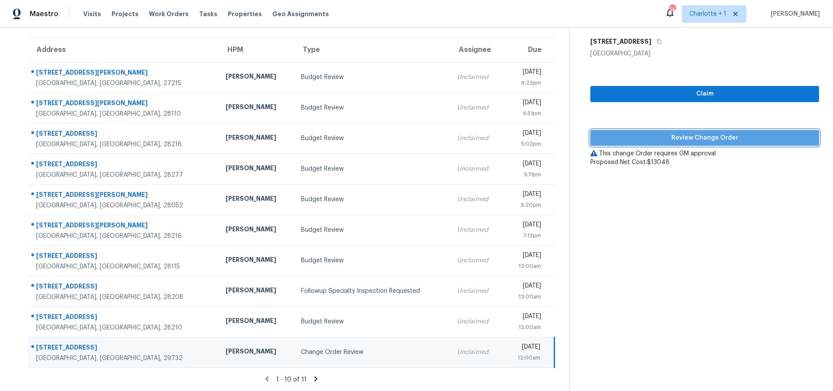
click at [659, 133] on span "Review Change Order" at bounding box center [705, 138] width 215 height 11
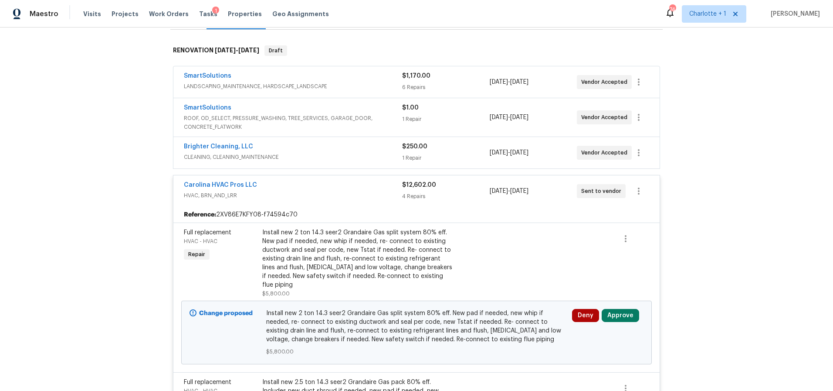
scroll to position [129, 0]
click at [623, 316] on button "Approve" at bounding box center [620, 314] width 37 height 13
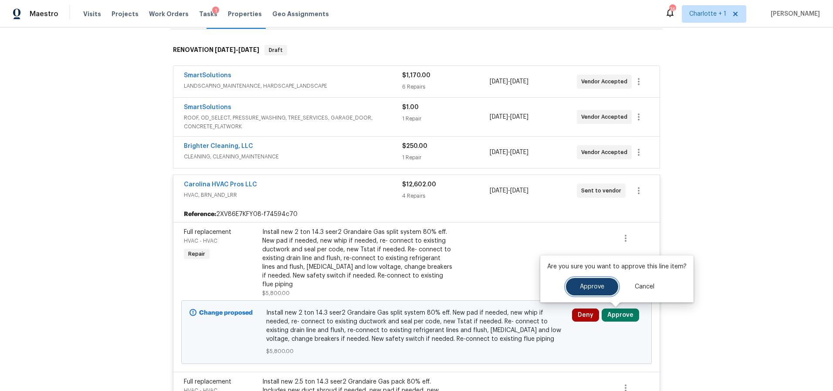
click at [569, 280] on button "Approve" at bounding box center [592, 286] width 52 height 17
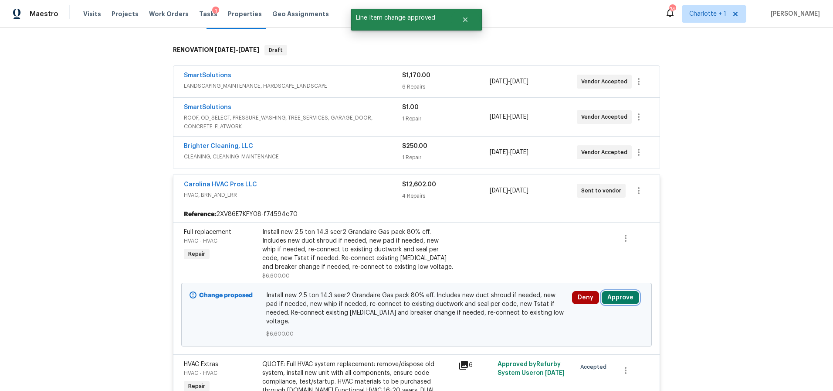
click at [625, 297] on button "Approve" at bounding box center [620, 297] width 37 height 13
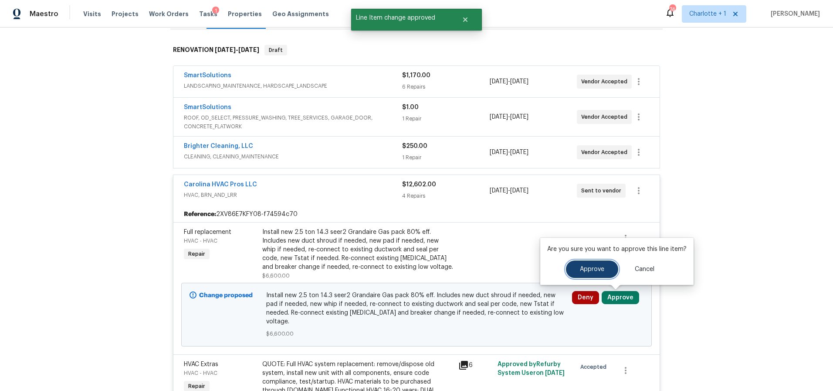
click at [577, 266] on button "Approve" at bounding box center [592, 268] width 52 height 17
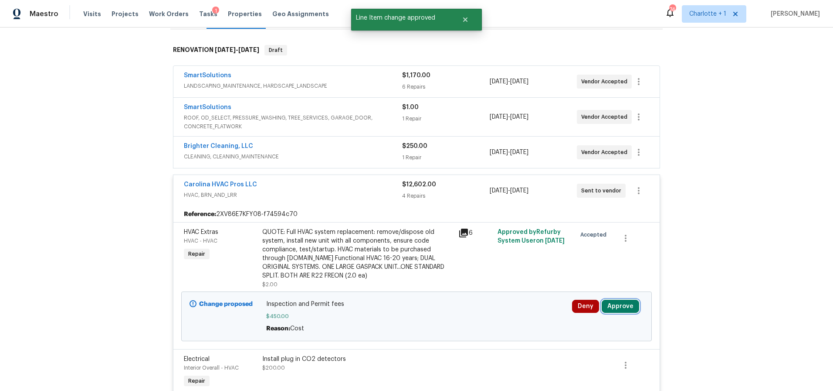
click at [625, 305] on button "Approve" at bounding box center [620, 305] width 37 height 13
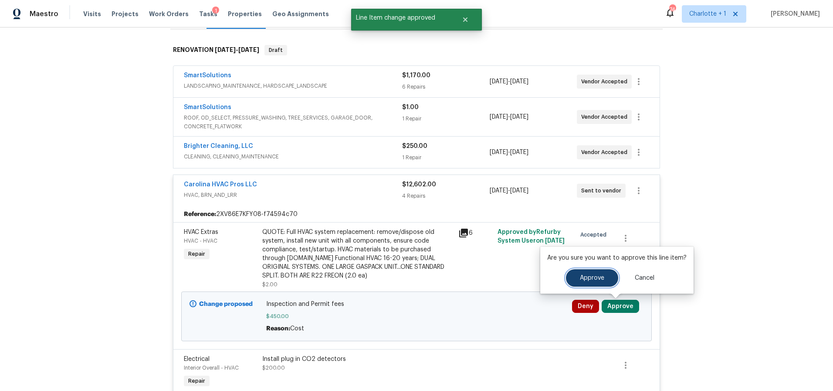
click at [595, 280] on span "Approve" at bounding box center [592, 278] width 24 height 7
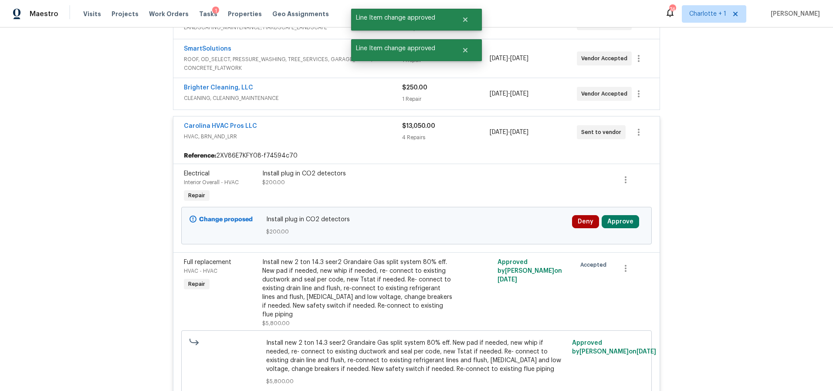
scroll to position [188, 0]
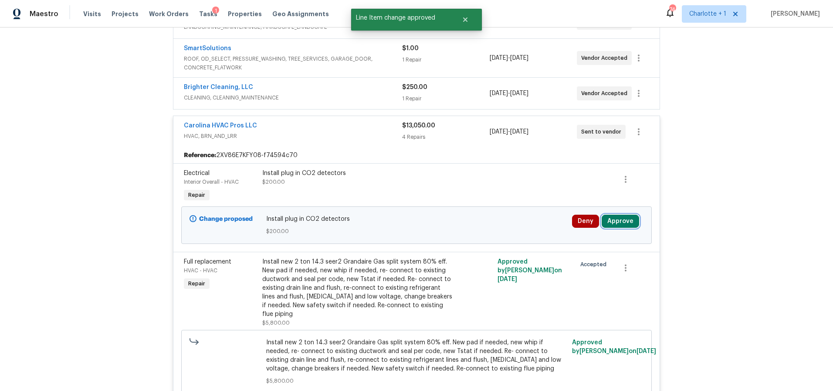
click at [629, 216] on button "Approve" at bounding box center [620, 220] width 37 height 13
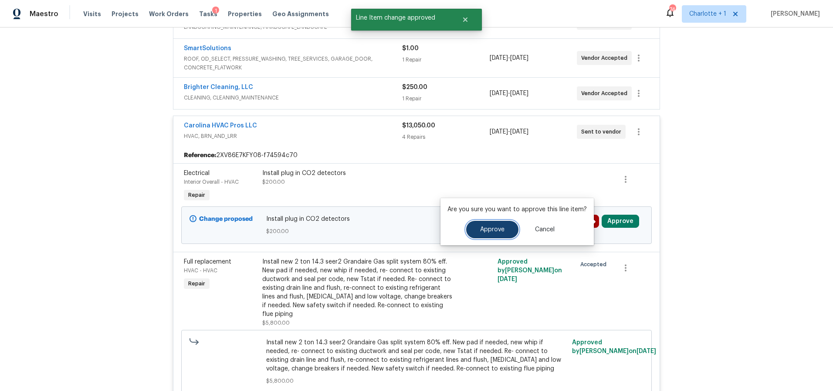
click at [500, 230] on span "Approve" at bounding box center [492, 229] width 24 height 7
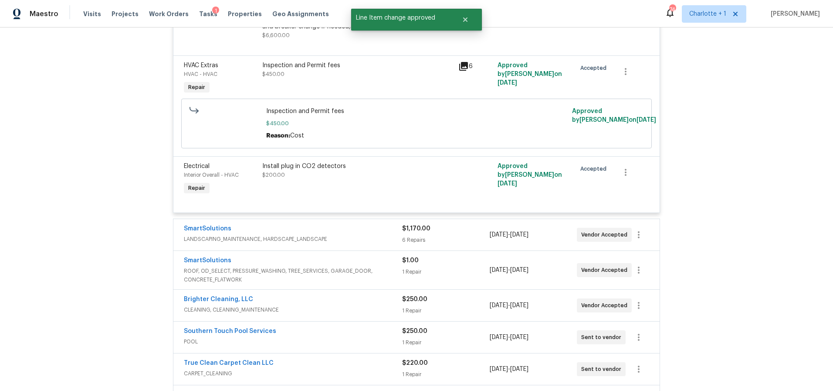
scroll to position [0, 0]
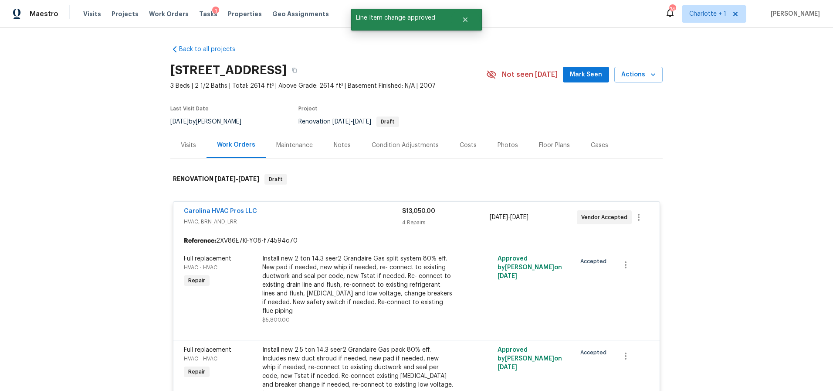
click at [460, 143] on div "Costs" at bounding box center [468, 145] width 17 height 9
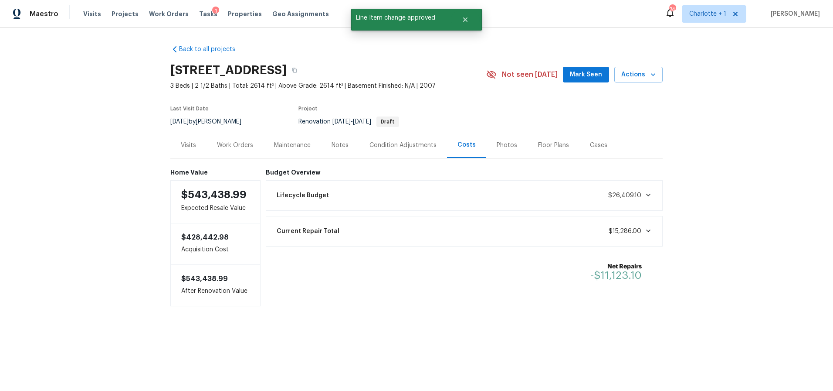
click at [756, 151] on div "Back to all projects 4640 Channing Park Way, Rock Hill, SC 29732 3 Beds | 2 1/2…" at bounding box center [416, 192] width 833 height 331
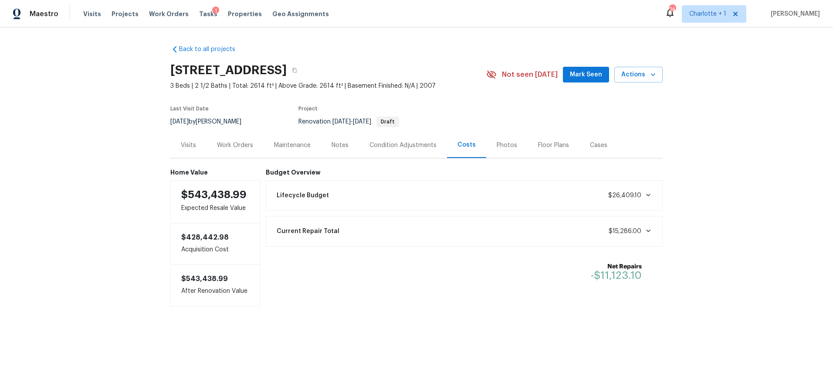
click at [128, 115] on div "Back to all projects 4640 Channing Park Way, Rock Hill, SC 29732 3 Beds | 2 1/2…" at bounding box center [416, 192] width 833 height 331
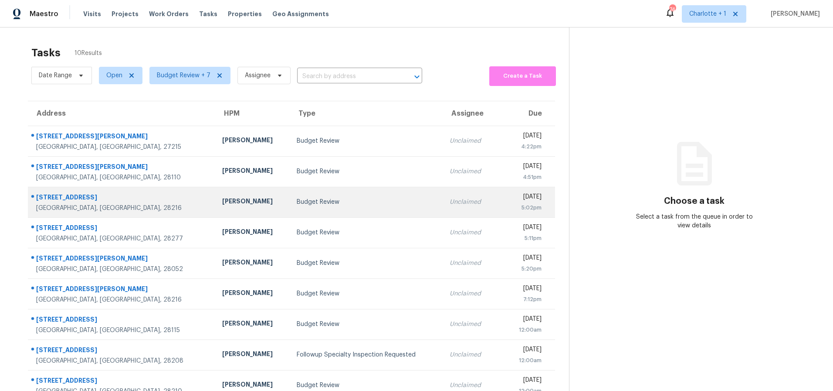
scroll to position [54, 0]
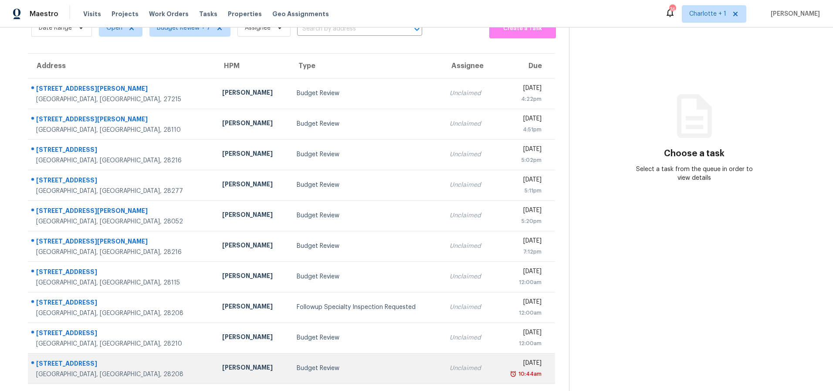
click at [290, 368] on td "Budget Review" at bounding box center [366, 368] width 153 height 31
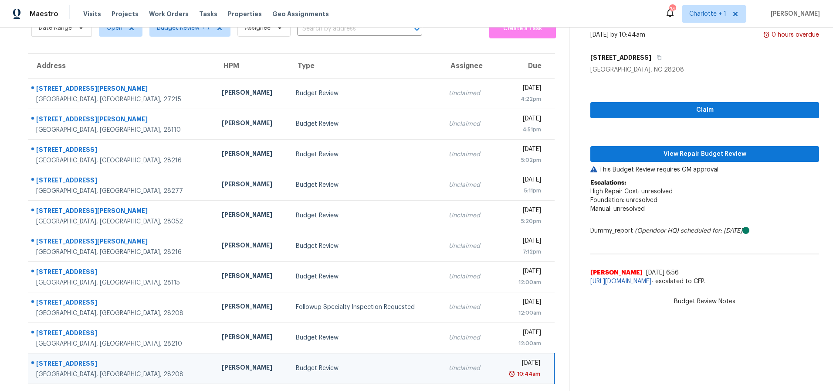
click at [215, 354] on td "[PERSON_NAME]" at bounding box center [252, 368] width 74 height 31
click at [688, 149] on span "View Repair Budget Review" at bounding box center [705, 154] width 215 height 11
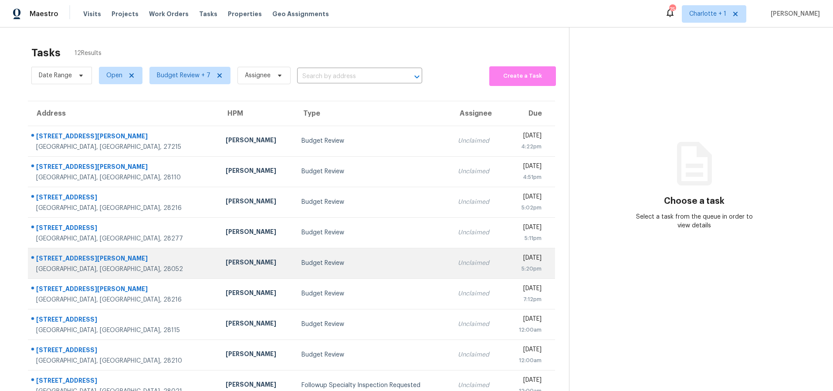
scroll to position [70, 0]
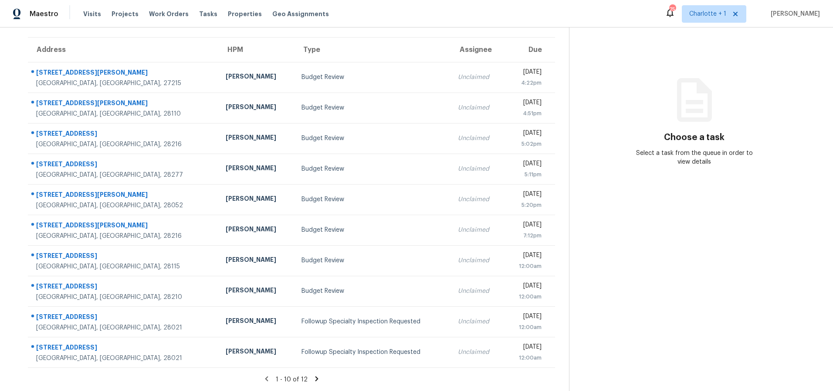
click at [314, 374] on icon at bounding box center [317, 378] width 8 height 8
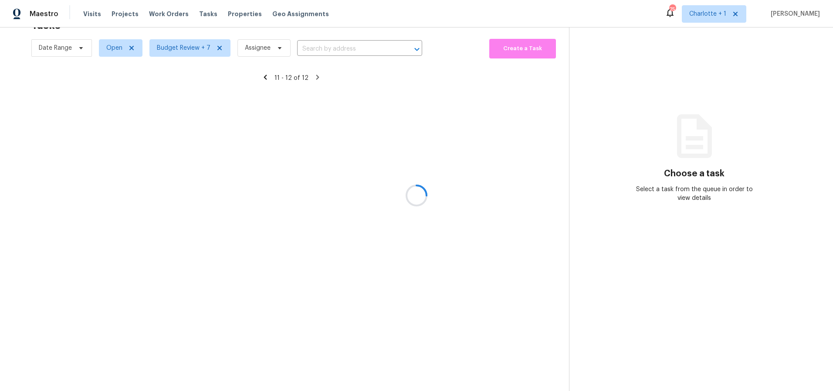
scroll to position [34, 0]
